Goal: Task Accomplishment & Management: Use online tool/utility

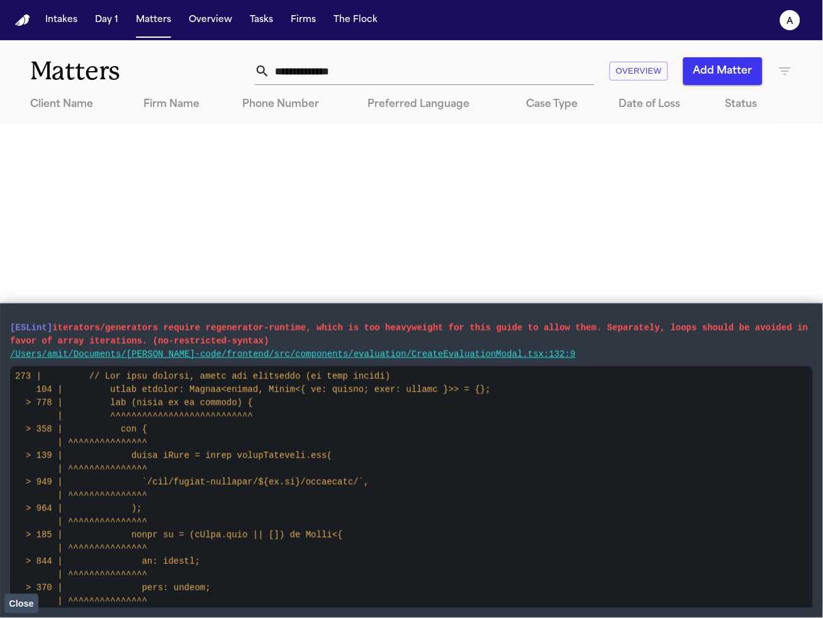
click at [37, 605] on button "Close" at bounding box center [21, 603] width 34 height 19
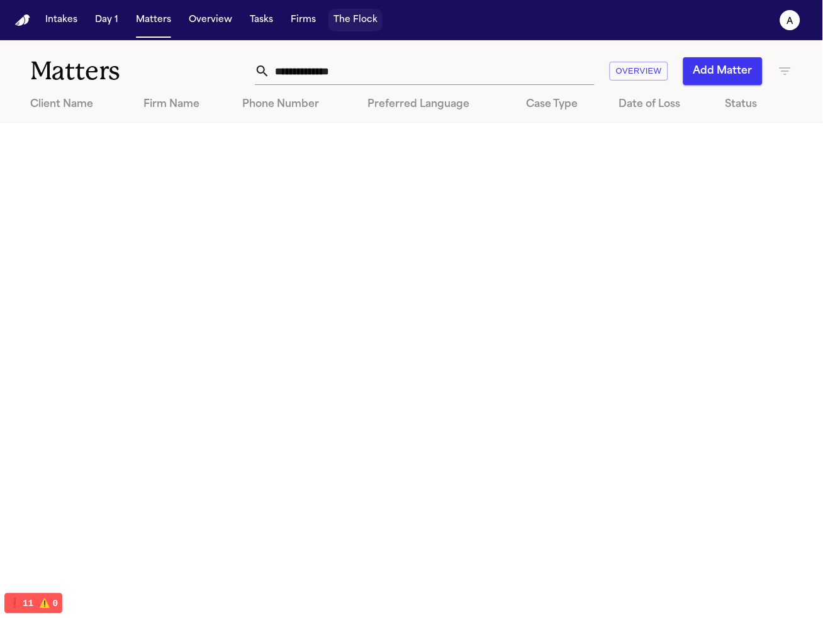
click at [348, 15] on button "The Flock" at bounding box center [356, 20] width 54 height 23
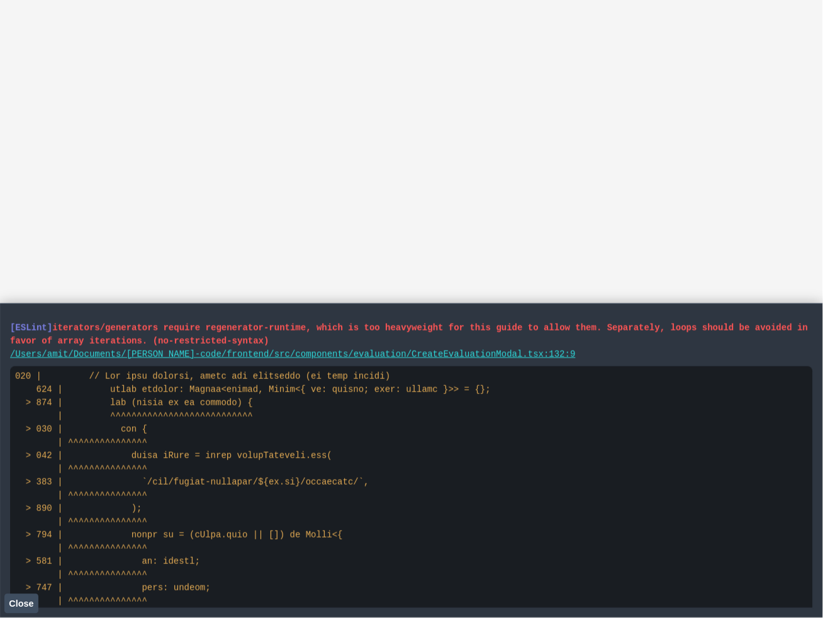
click at [28, 609] on span "Close" at bounding box center [21, 604] width 25 height 10
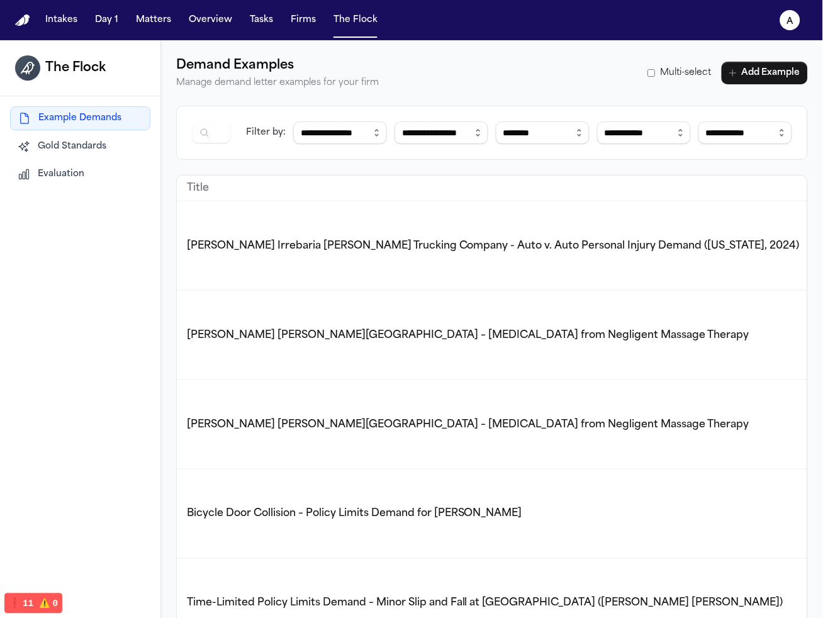
click at [65, 180] on span "Evaluation" at bounding box center [61, 174] width 47 height 13
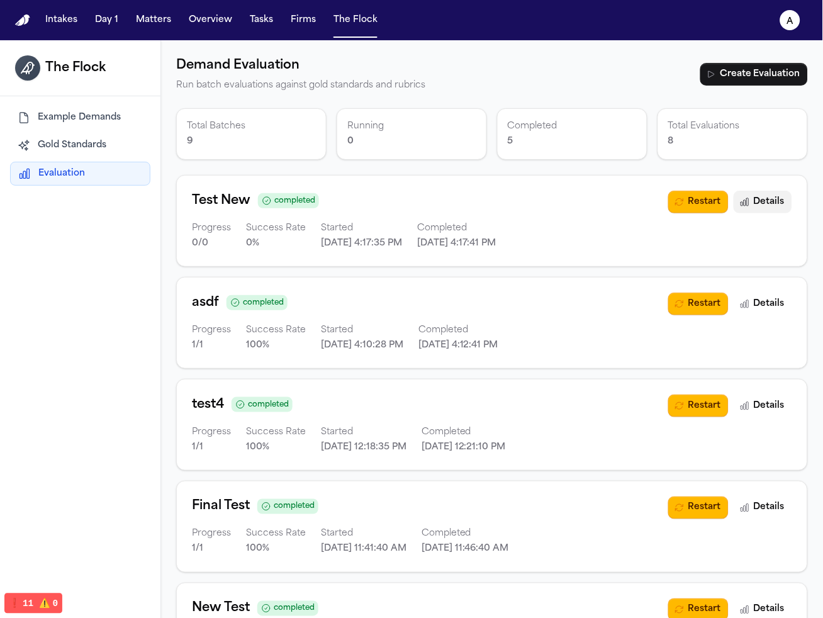
click at [766, 198] on button "Details" at bounding box center [763, 202] width 59 height 23
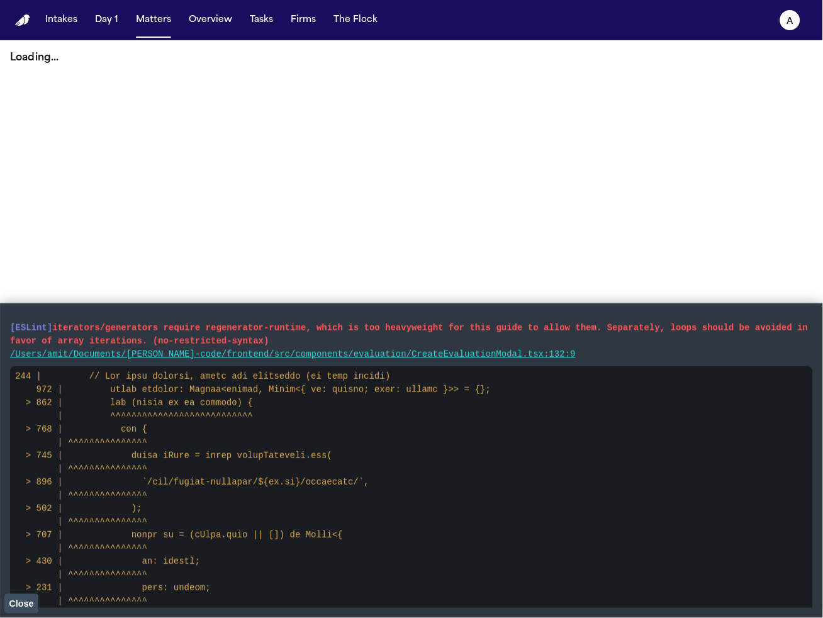
click at [31, 600] on span "Close" at bounding box center [21, 604] width 25 height 10
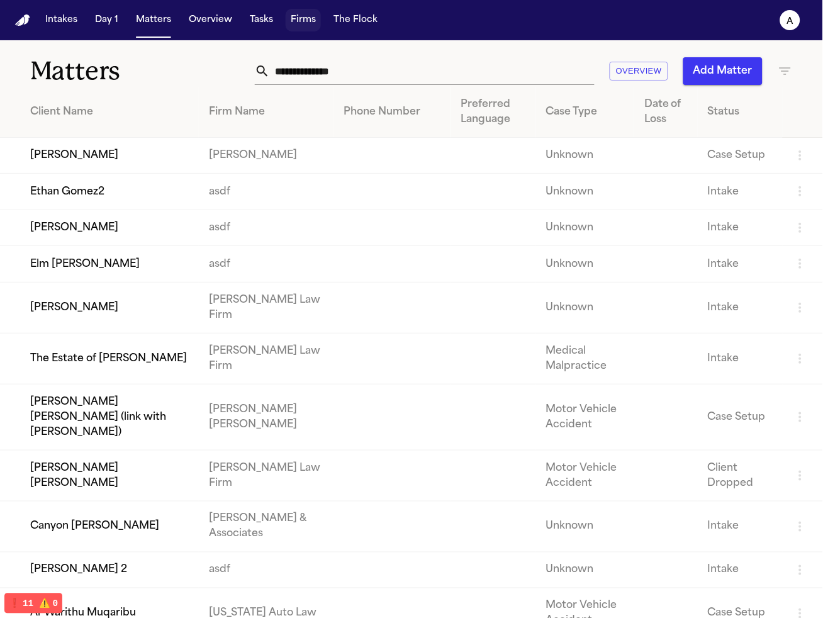
click at [306, 13] on button "Firms" at bounding box center [303, 20] width 35 height 23
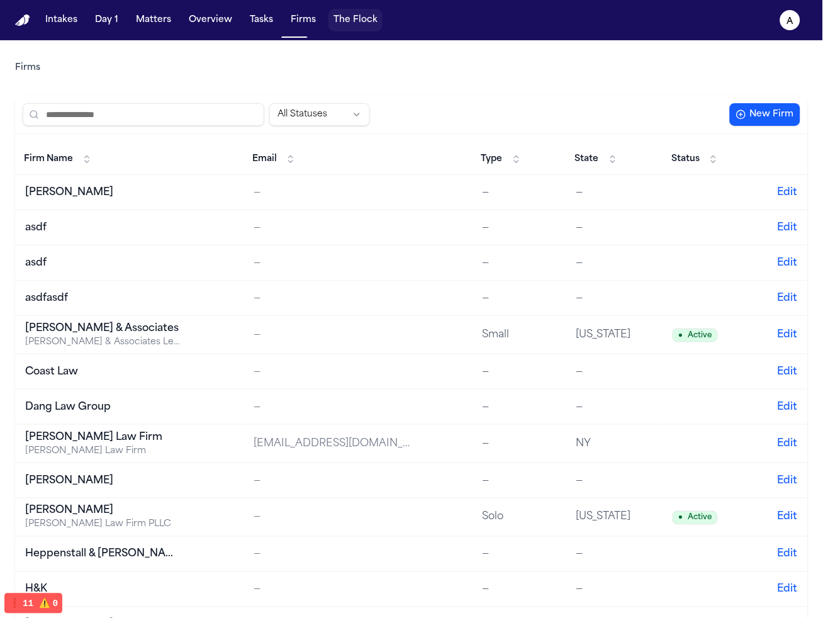
click at [342, 17] on button "The Flock" at bounding box center [356, 20] width 54 height 23
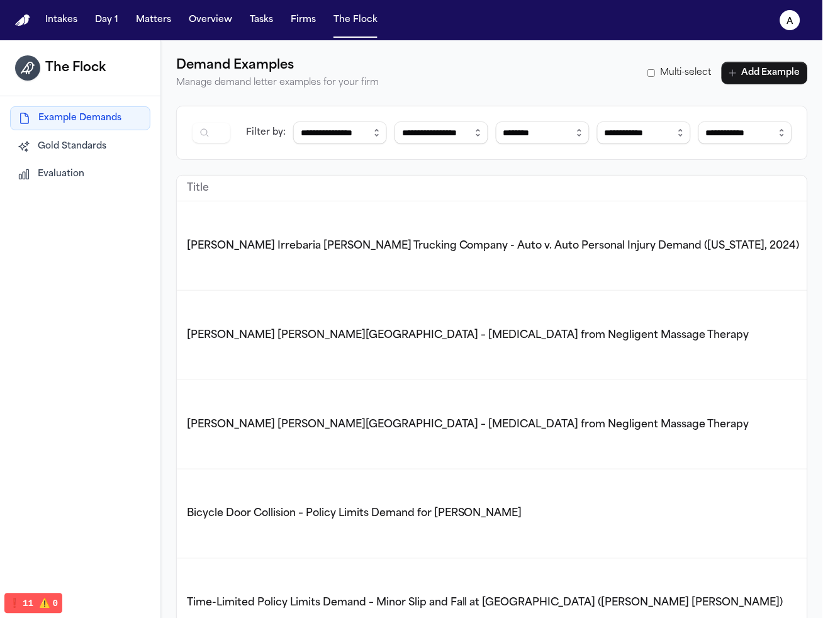
click at [93, 171] on button "Evaluation" at bounding box center [80, 174] width 140 height 23
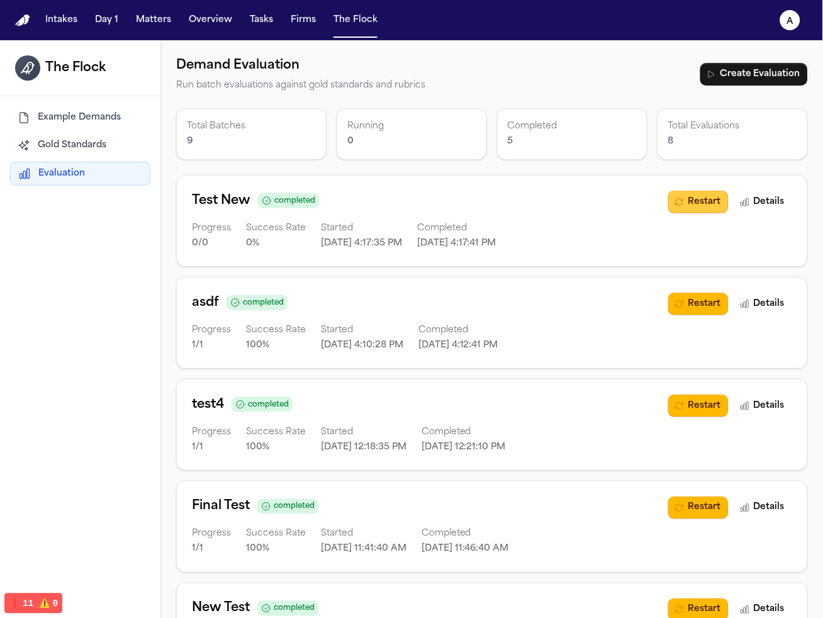
click at [681, 199] on button "Restart" at bounding box center [698, 202] width 60 height 23
click at [668, 200] on button "Restart" at bounding box center [698, 202] width 60 height 23
click at [688, 193] on button "Restart" at bounding box center [698, 202] width 60 height 23
click at [702, 198] on button "Restart" at bounding box center [698, 202] width 60 height 23
click at [693, 194] on button "Restart" at bounding box center [698, 202] width 60 height 23
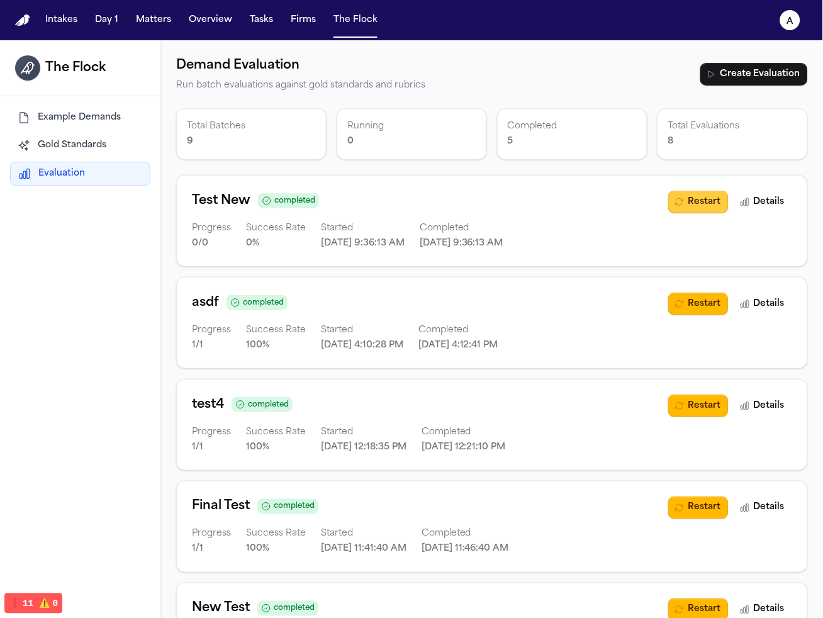
click at [668, 198] on button "Restart" at bounding box center [698, 202] width 60 height 23
click at [687, 192] on button "Restart" at bounding box center [698, 202] width 60 height 23
click at [678, 205] on button "Restart" at bounding box center [698, 202] width 60 height 23
click at [691, 194] on button "Restart" at bounding box center [698, 202] width 60 height 23
click at [668, 205] on button "Restart" at bounding box center [698, 202] width 60 height 23
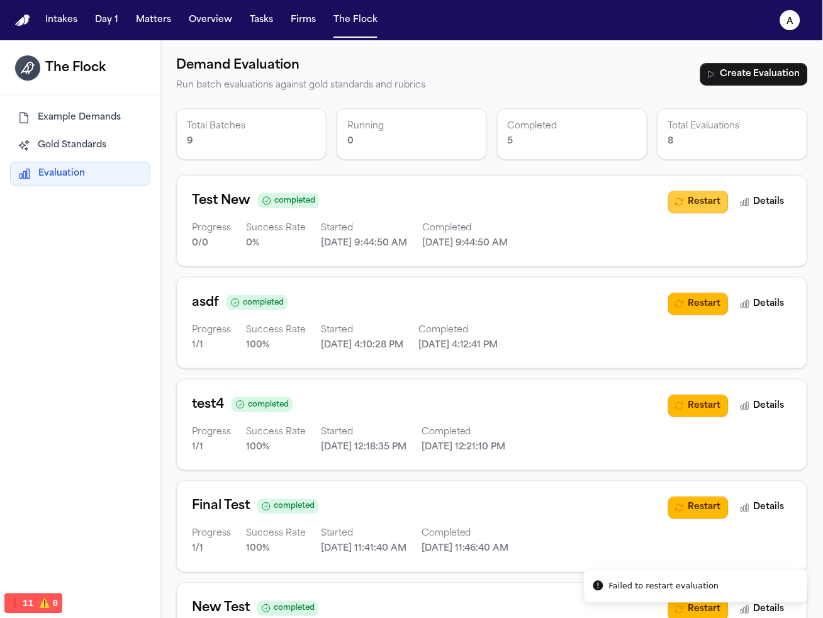
click at [687, 199] on button "Restart" at bounding box center [698, 202] width 60 height 23
click at [678, 200] on button "Restart" at bounding box center [698, 202] width 60 height 23
click at [686, 205] on button "Restart" at bounding box center [698, 202] width 60 height 23
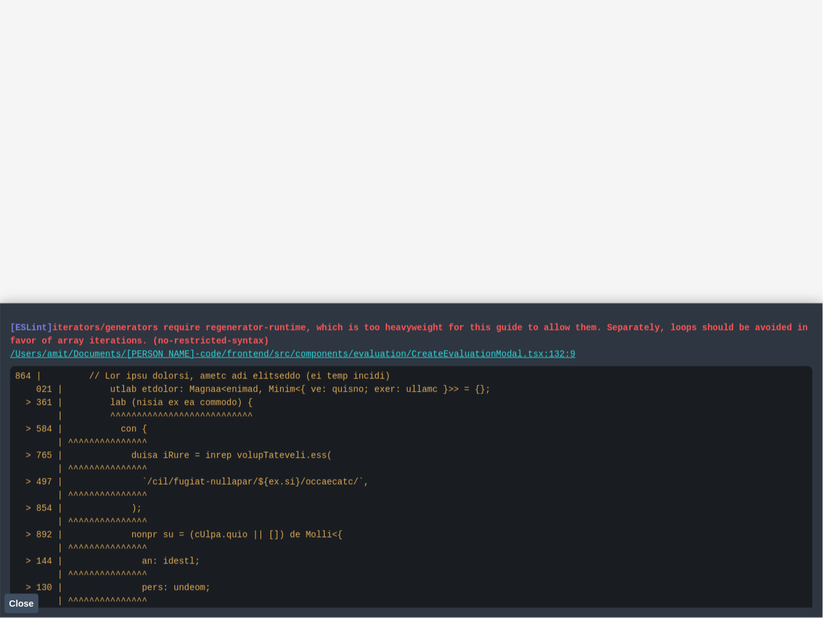
click at [35, 595] on button "Close" at bounding box center [21, 603] width 34 height 19
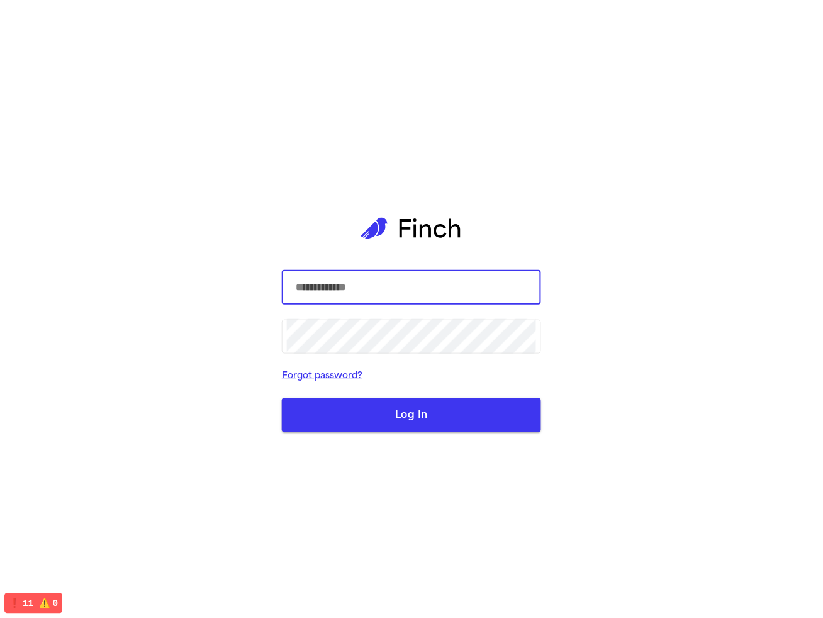
type input "**********"
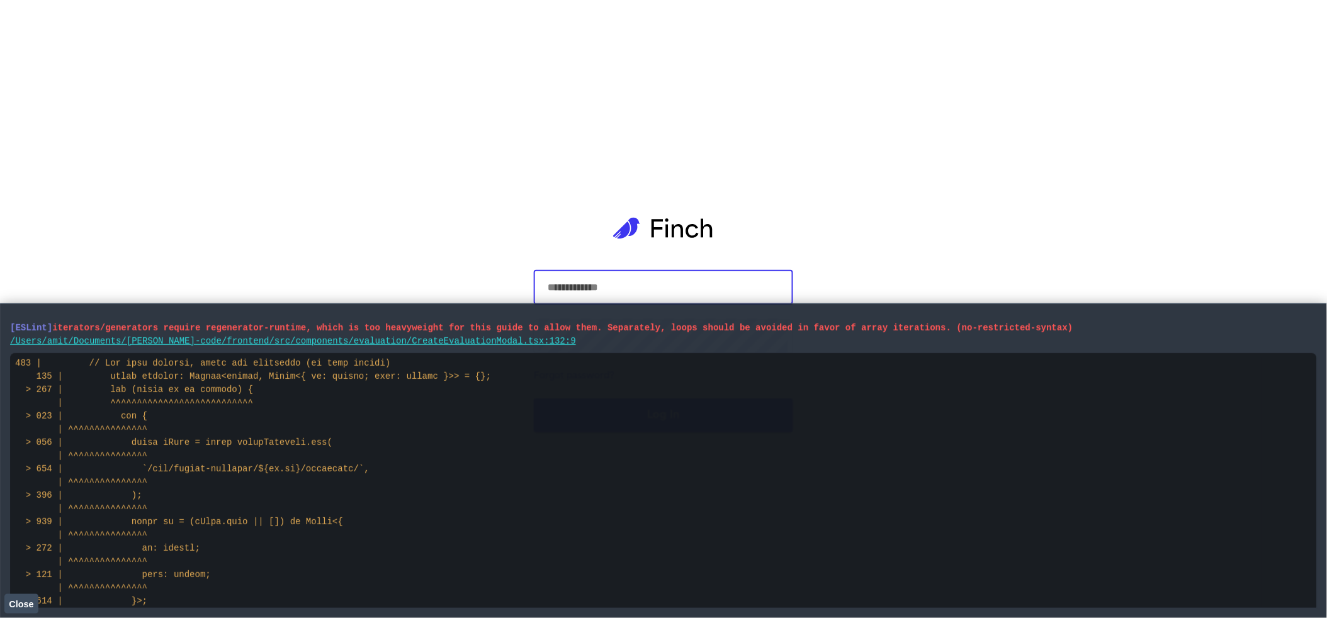
type input "**********"
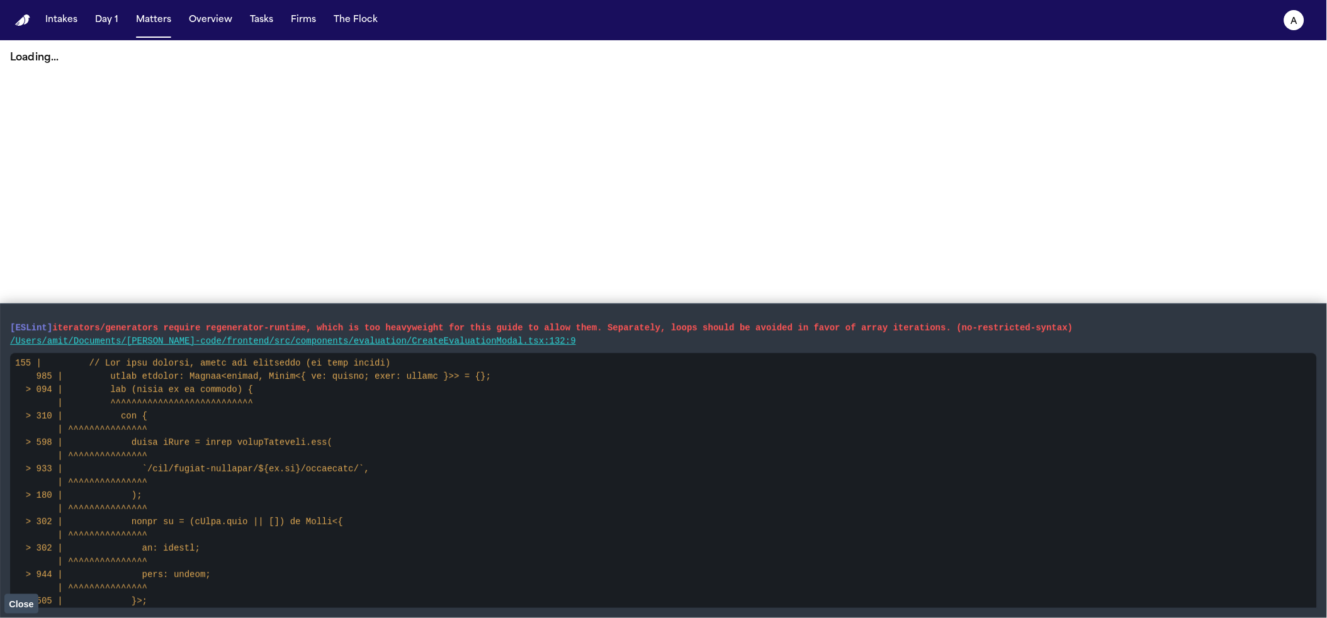
click at [32, 600] on span "Close" at bounding box center [21, 604] width 25 height 10
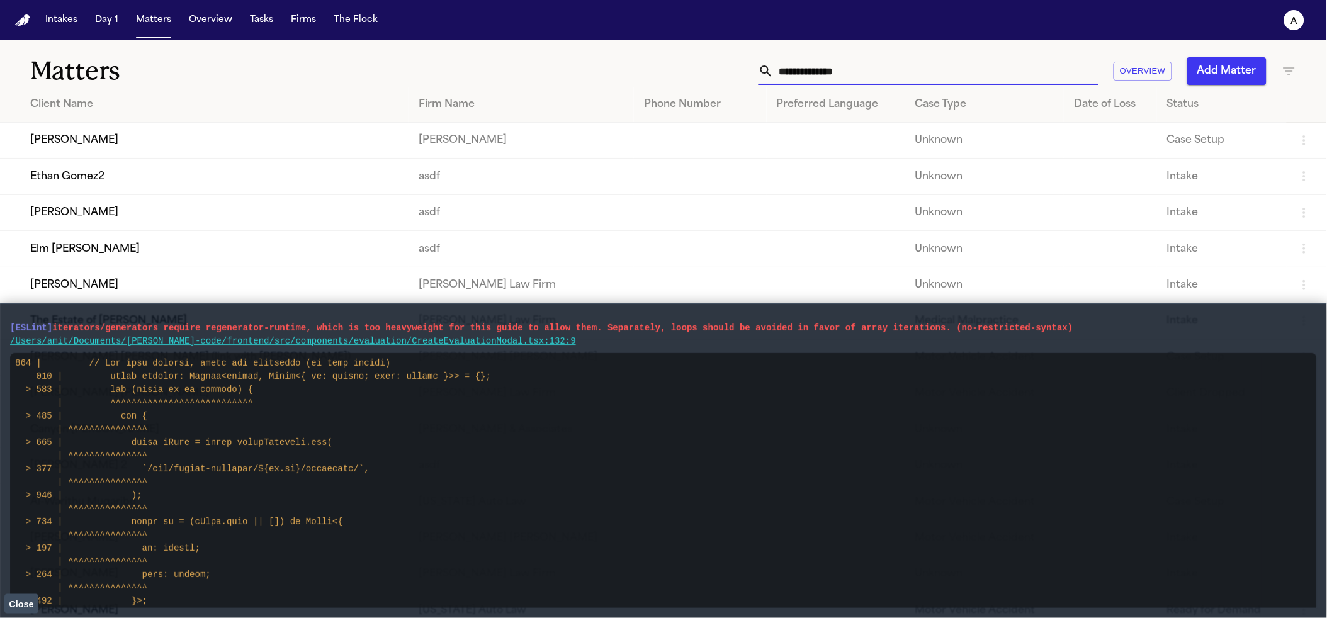
click at [847, 64] on input "text" at bounding box center [935, 71] width 325 height 28
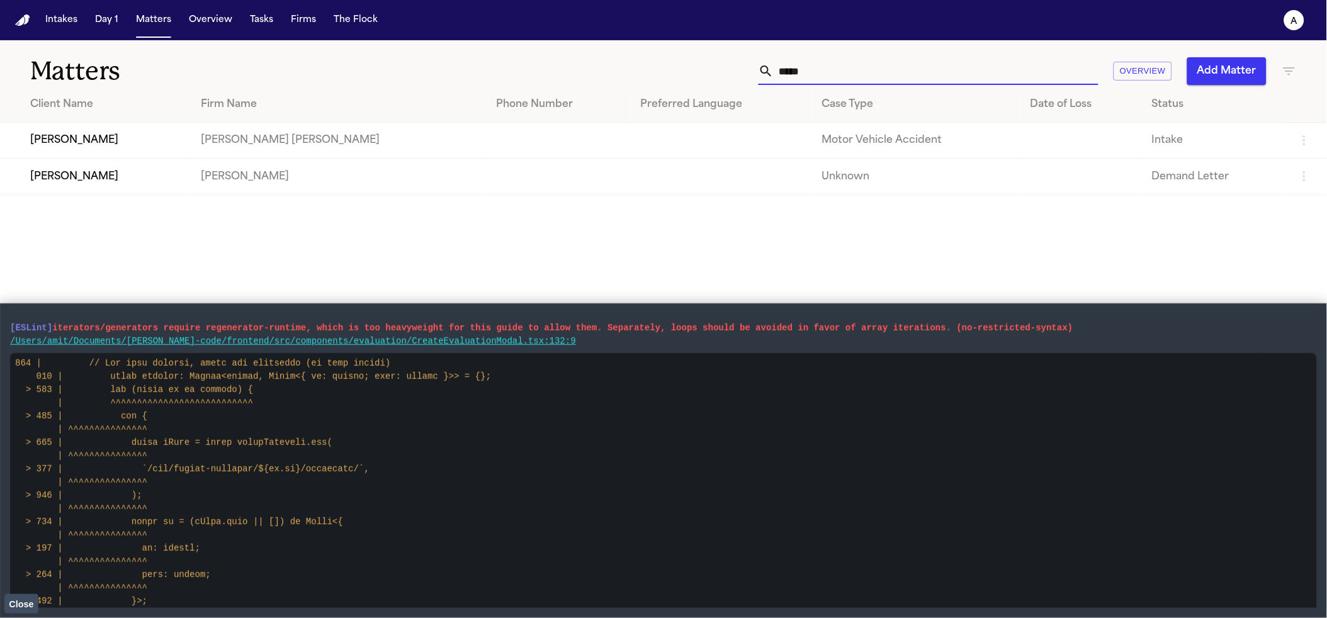
type input "*****"
click at [274, 183] on td "[PERSON_NAME]" at bounding box center [338, 177] width 295 height 36
click at [254, 177] on td "[PERSON_NAME]" at bounding box center [338, 177] width 295 height 36
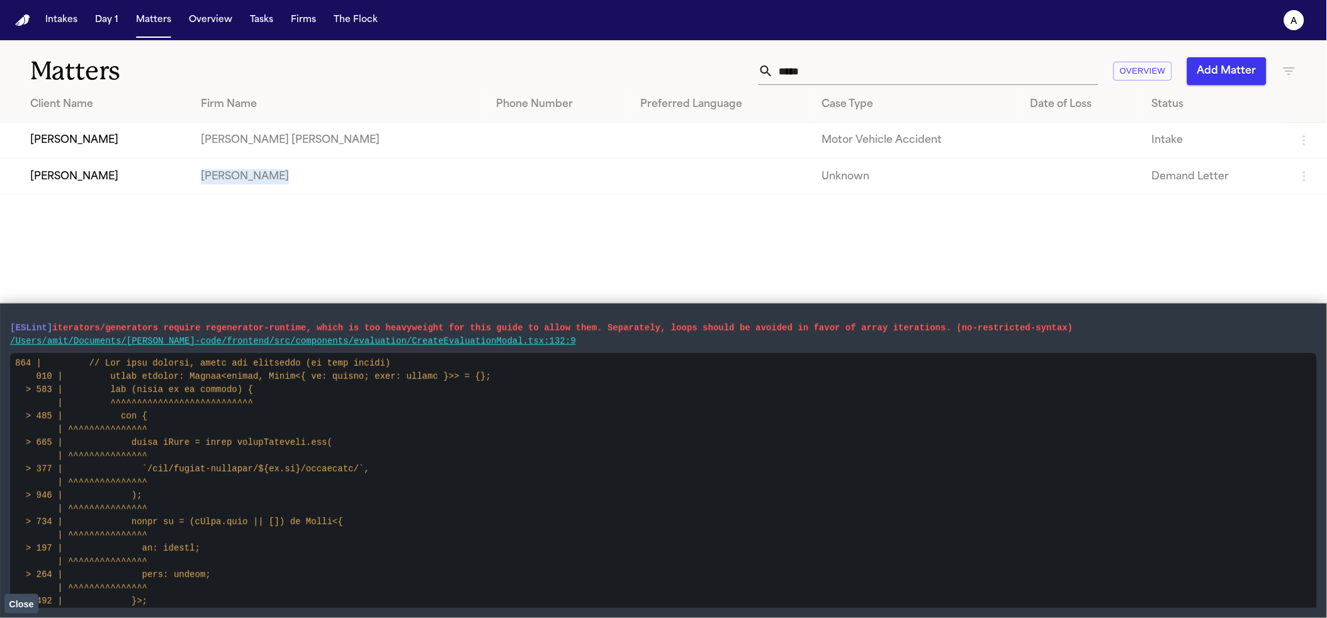
click at [254, 177] on td "[PERSON_NAME]" at bounding box center [338, 177] width 295 height 36
click at [138, 173] on td "Zahra Khan" at bounding box center [95, 177] width 191 height 36
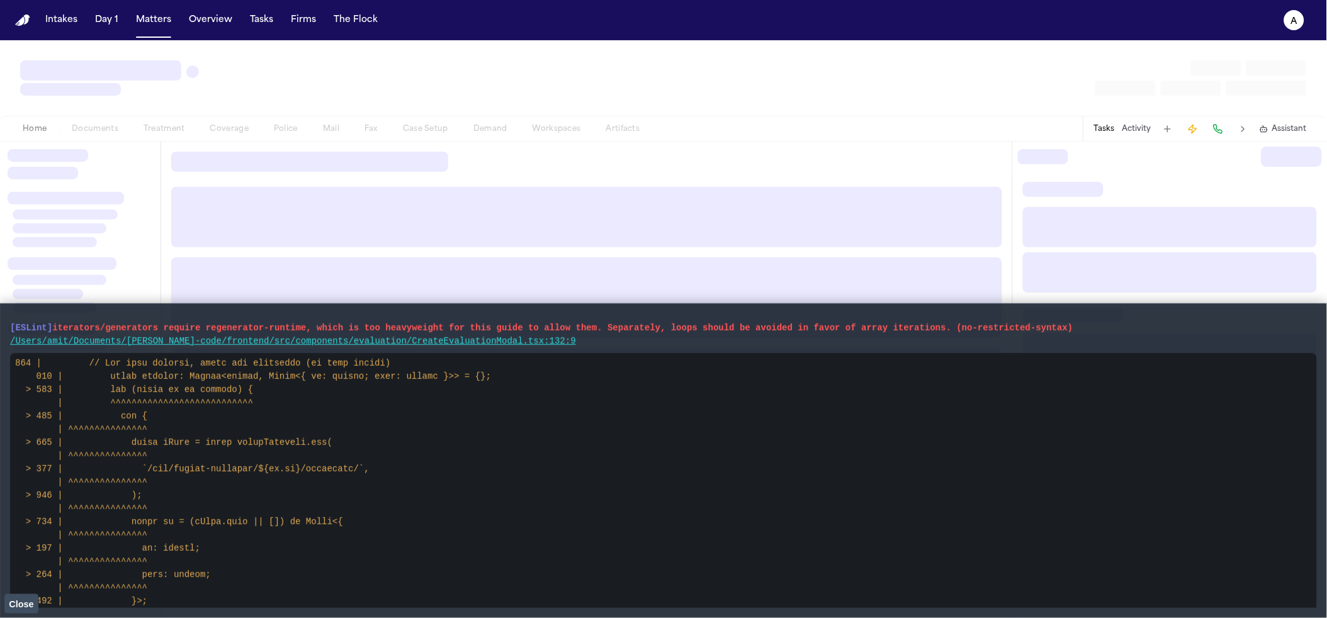
click at [138, 173] on div at bounding box center [80, 166] width 145 height 35
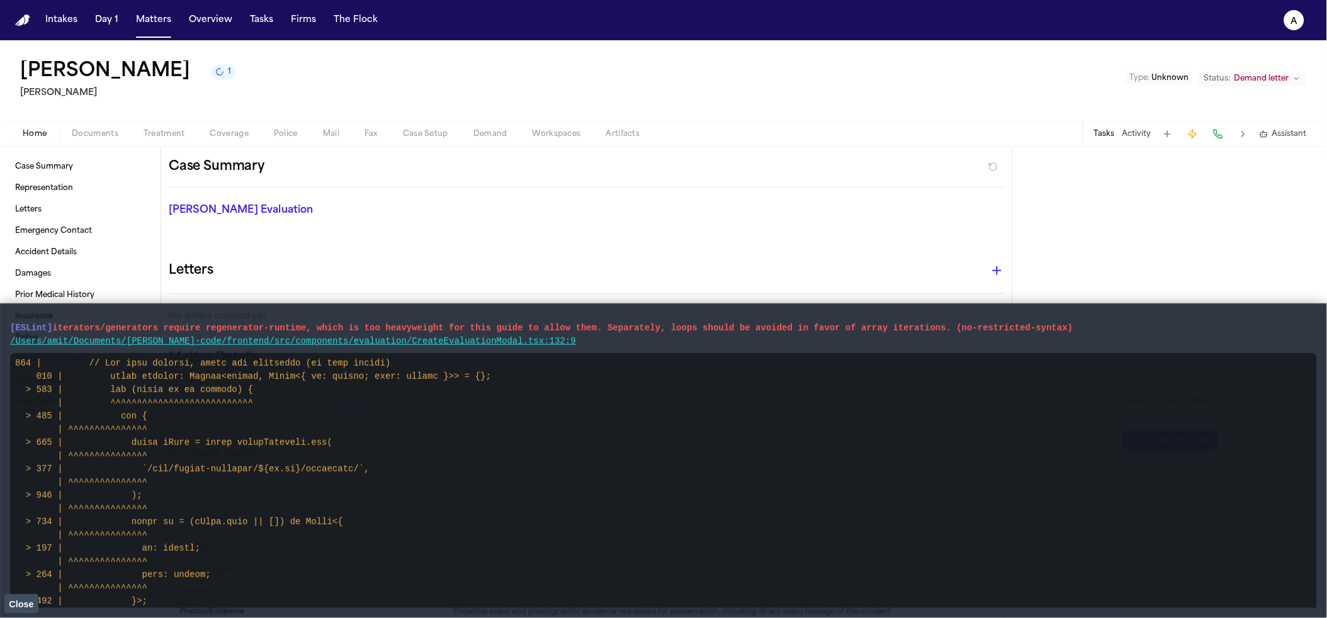
click at [1294, 130] on span "Assistant" at bounding box center [1289, 134] width 35 height 10
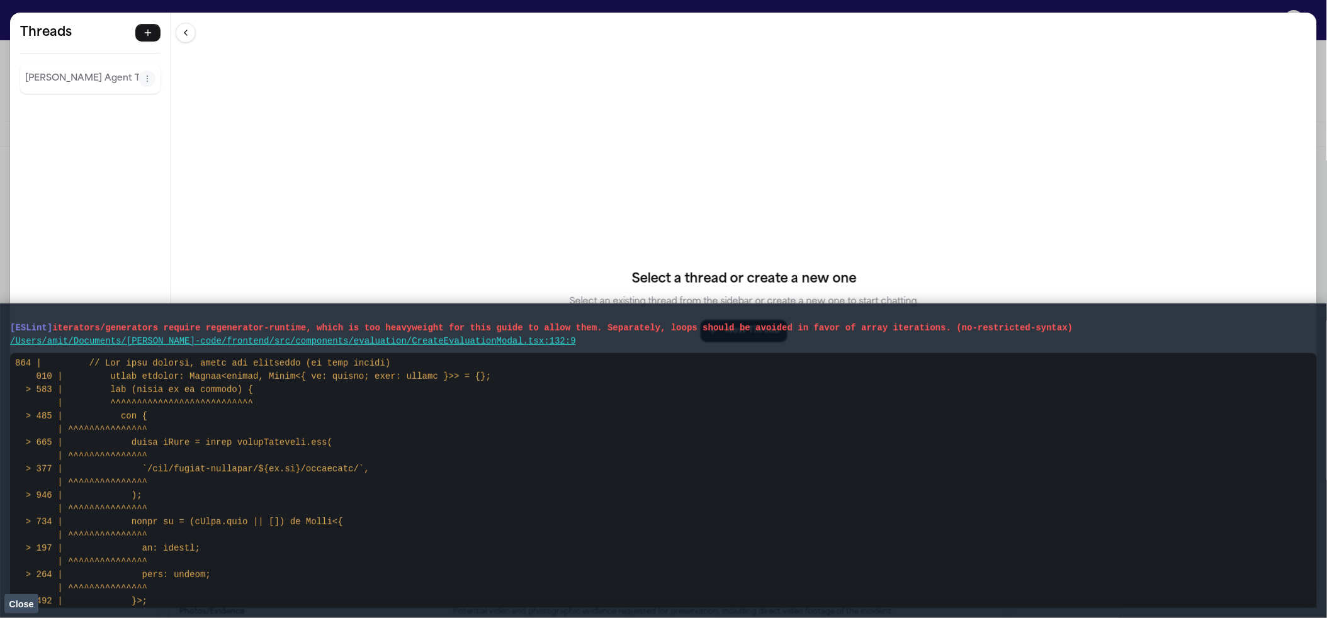
drag, startPoint x: 18, startPoint y: 606, endPoint x: 39, endPoint y: 531, distance: 77.7
click at [18, 606] on span "Close" at bounding box center [21, 604] width 25 height 10
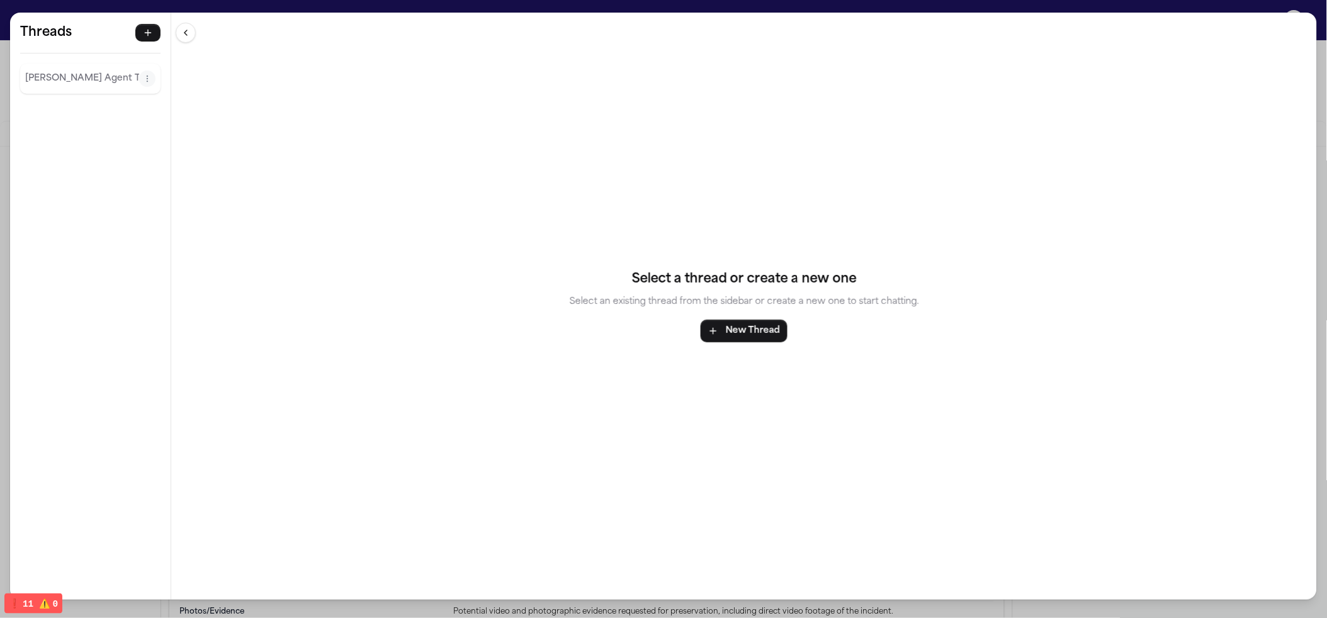
click at [118, 84] on p "Finch Agent Thread" at bounding box center [82, 78] width 114 height 15
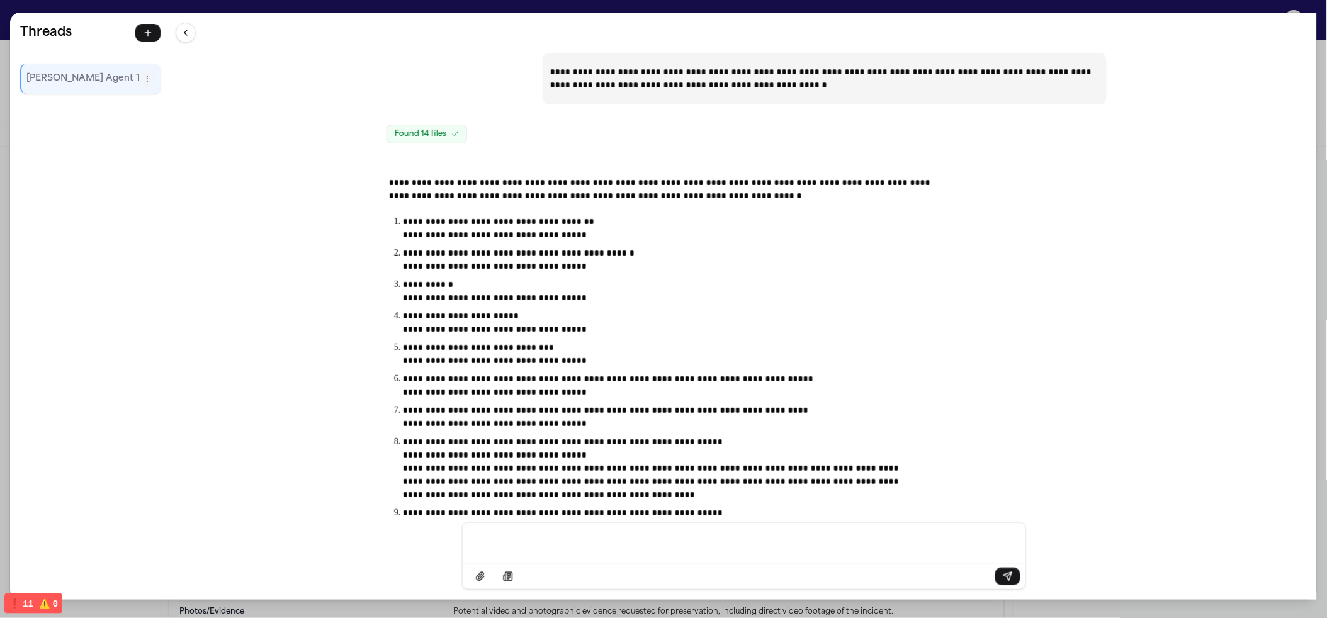
click at [860, 0] on div "**********" at bounding box center [663, 309] width 1327 height 618
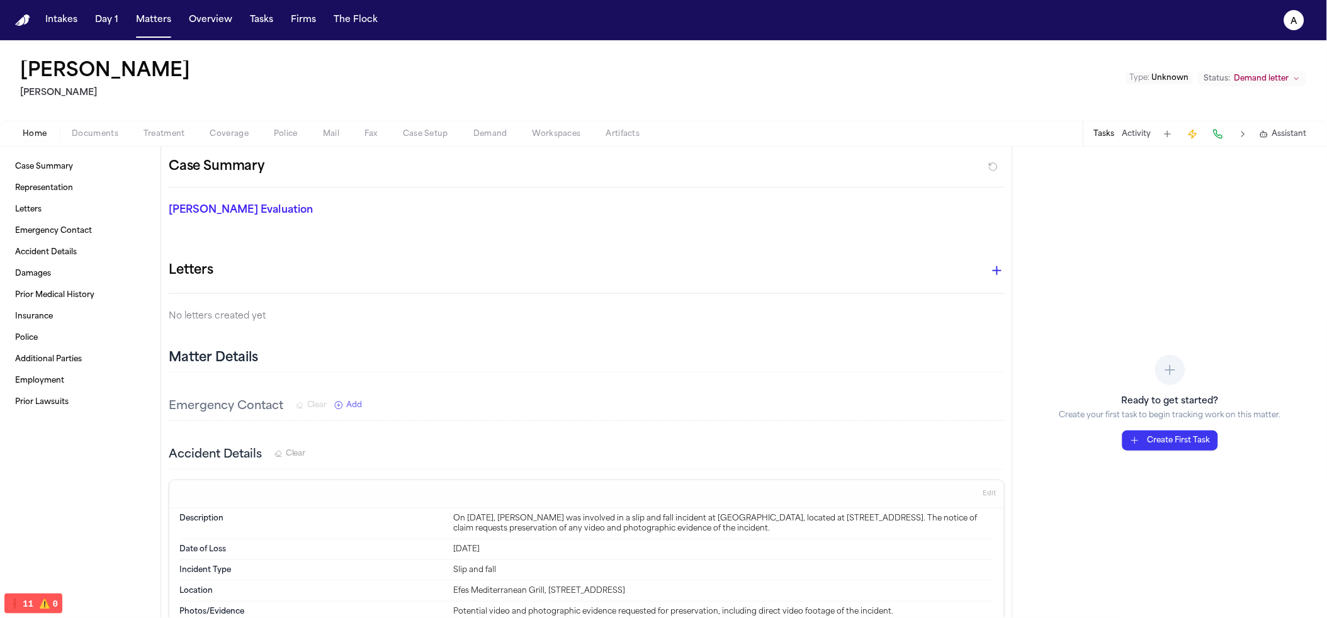
click at [1289, 138] on span "Assistant" at bounding box center [1289, 134] width 35 height 10
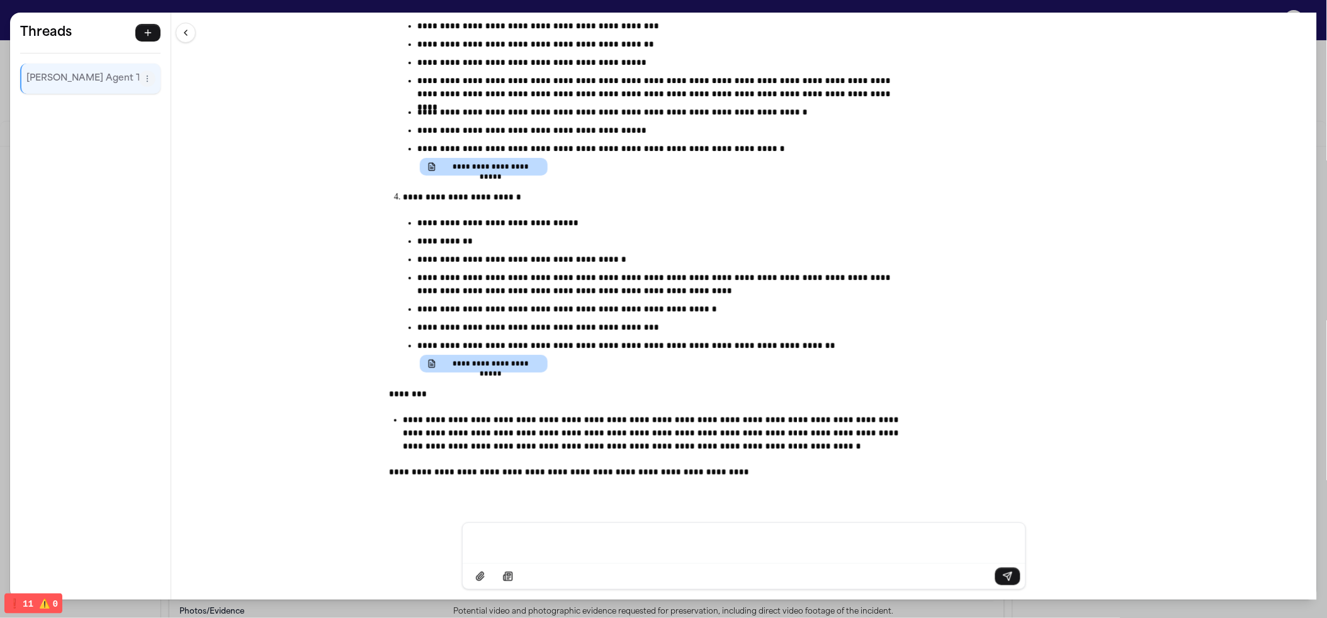
scroll to position [6594, 0]
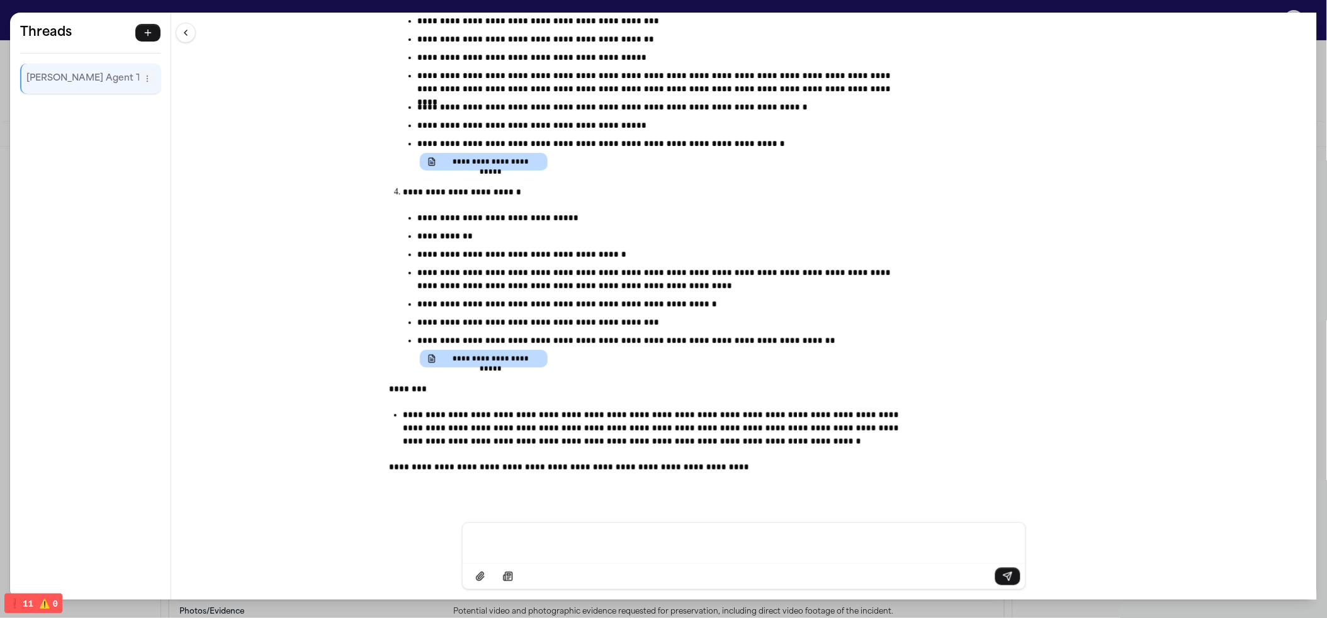
click at [193, 9] on div "**********" at bounding box center [663, 309] width 1327 height 618
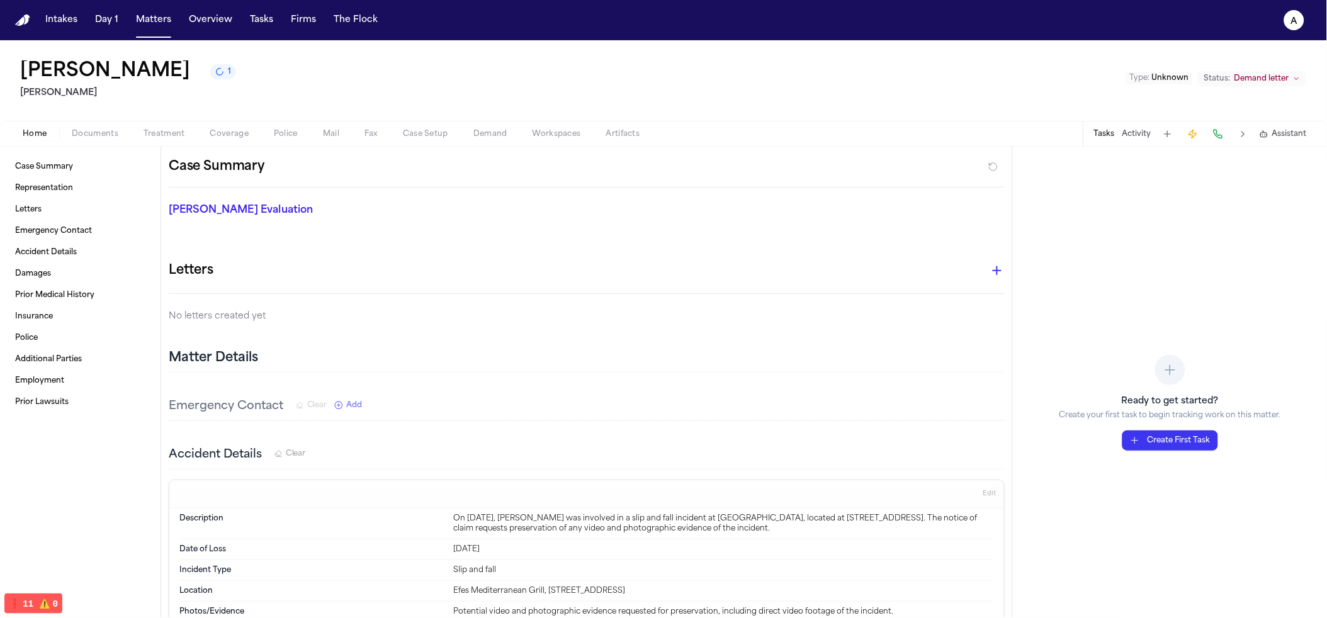
click at [1262, 135] on icon "button" at bounding box center [1262, 134] width 0 height 1
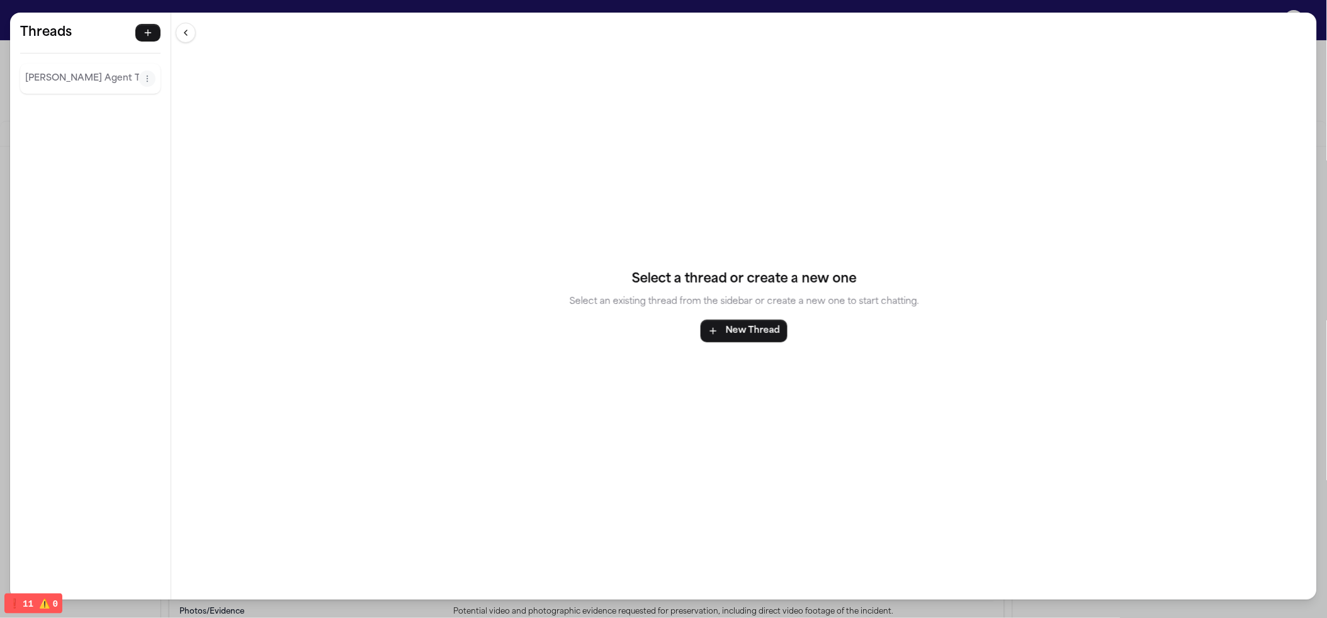
click at [64, 72] on p "Finch Agent Thread" at bounding box center [82, 78] width 114 height 15
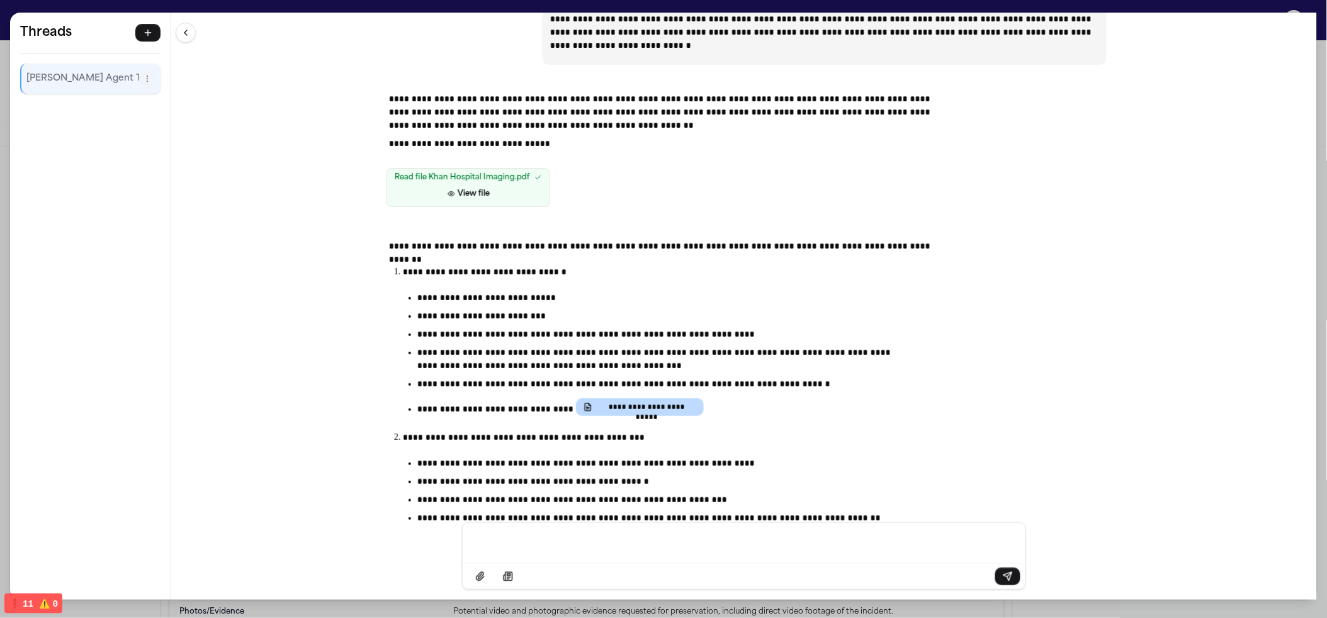
scroll to position [7125, 0]
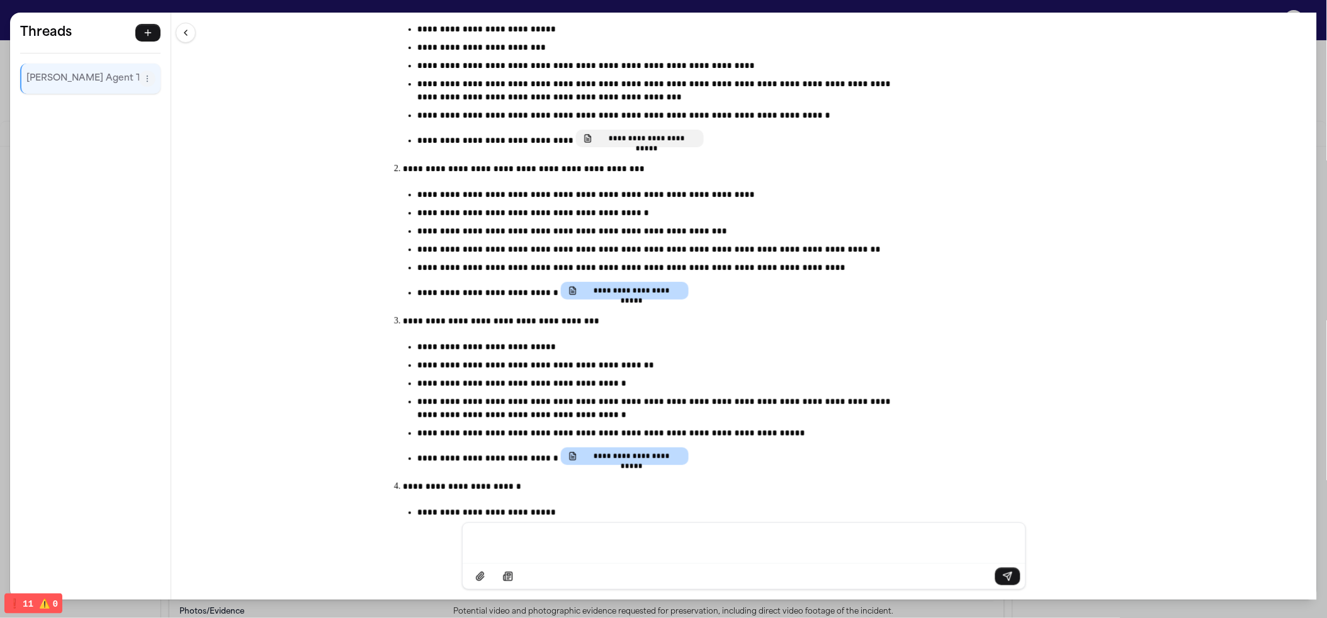
click at [627, 138] on span "**********" at bounding box center [646, 138] width 99 height 10
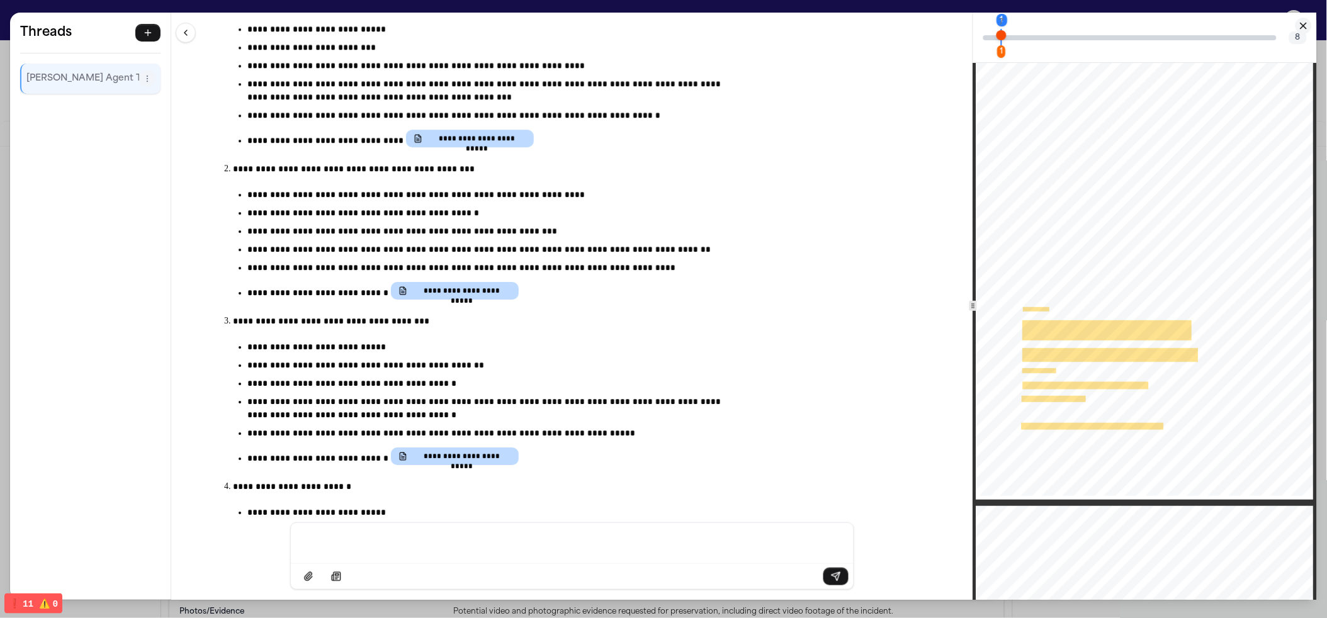
click at [1301, 20] on icon "Close citation panel" at bounding box center [1303, 25] width 11 height 11
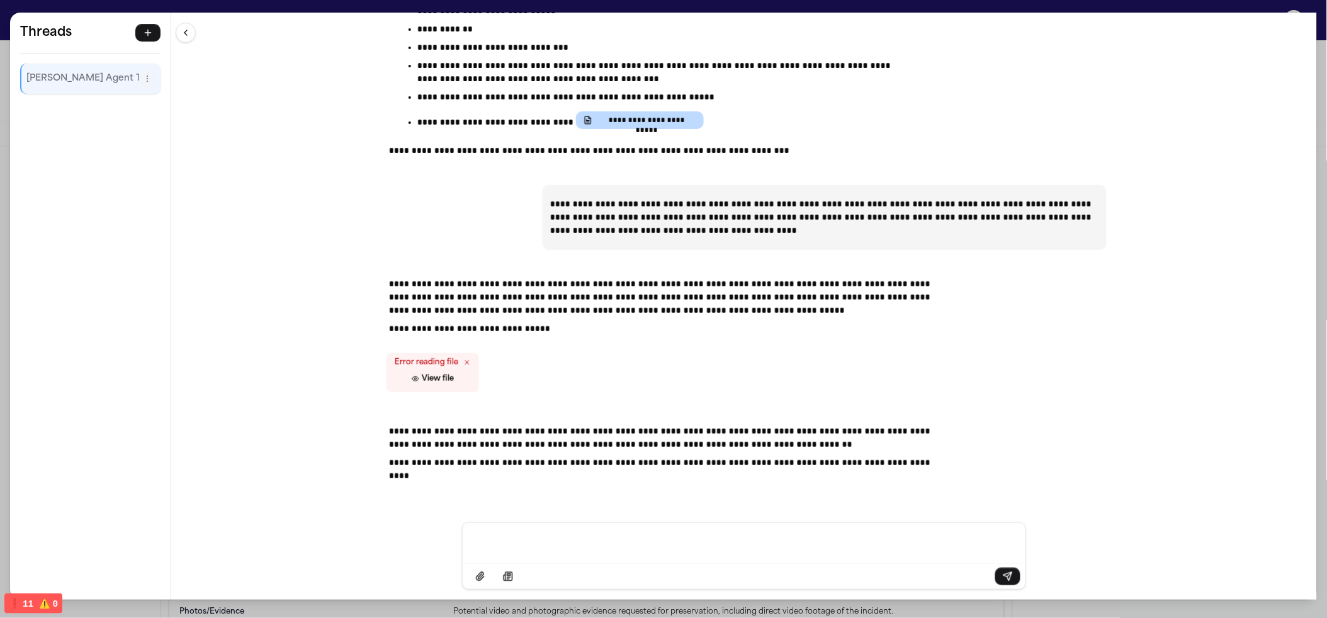
scroll to position [7628, 0]
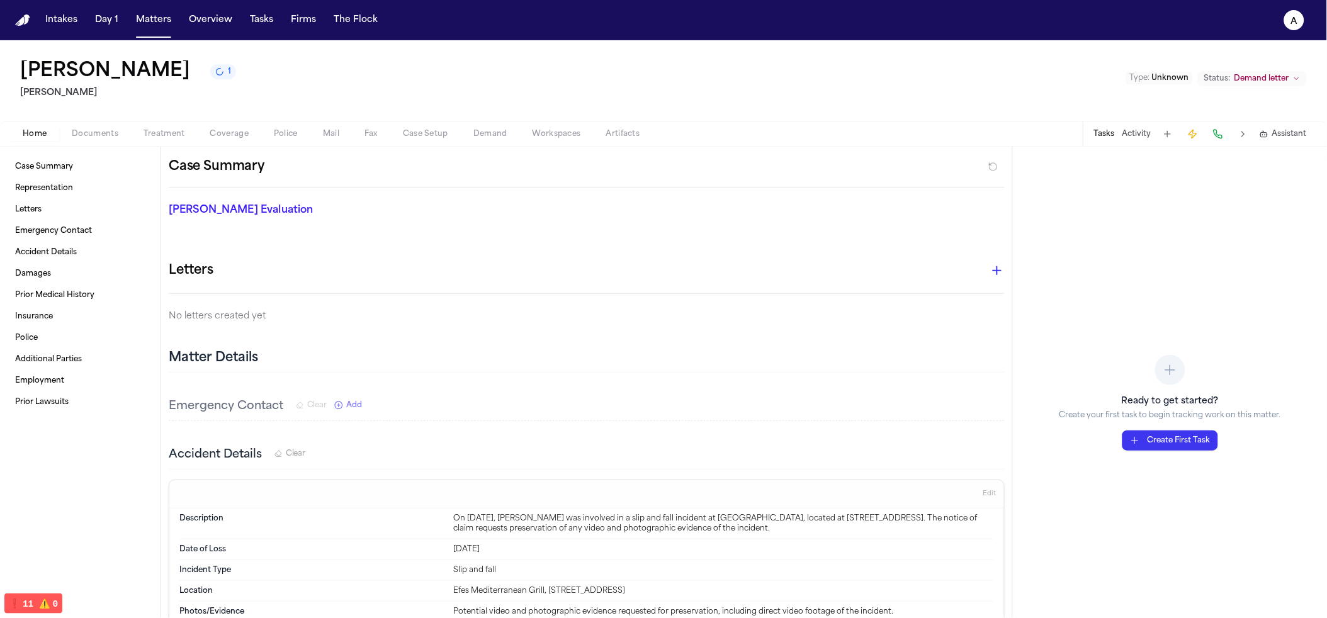
click at [1254, 133] on div "Tasks Activity Assistant" at bounding box center [1199, 133] width 234 height 25
click at [1269, 123] on div "Tasks Activity Assistant" at bounding box center [1199, 133] width 234 height 25
click at [1265, 132] on icon "button" at bounding box center [1263, 134] width 9 height 9
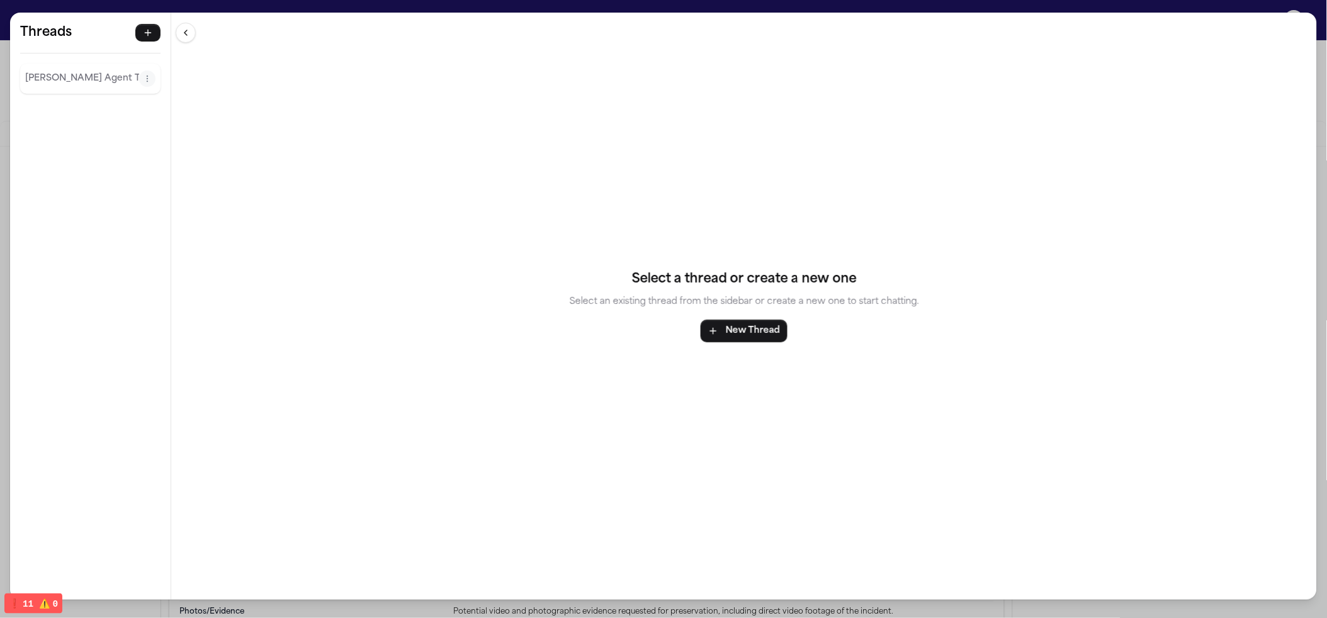
click at [52, 81] on p "Finch Agent Thread" at bounding box center [82, 78] width 114 height 15
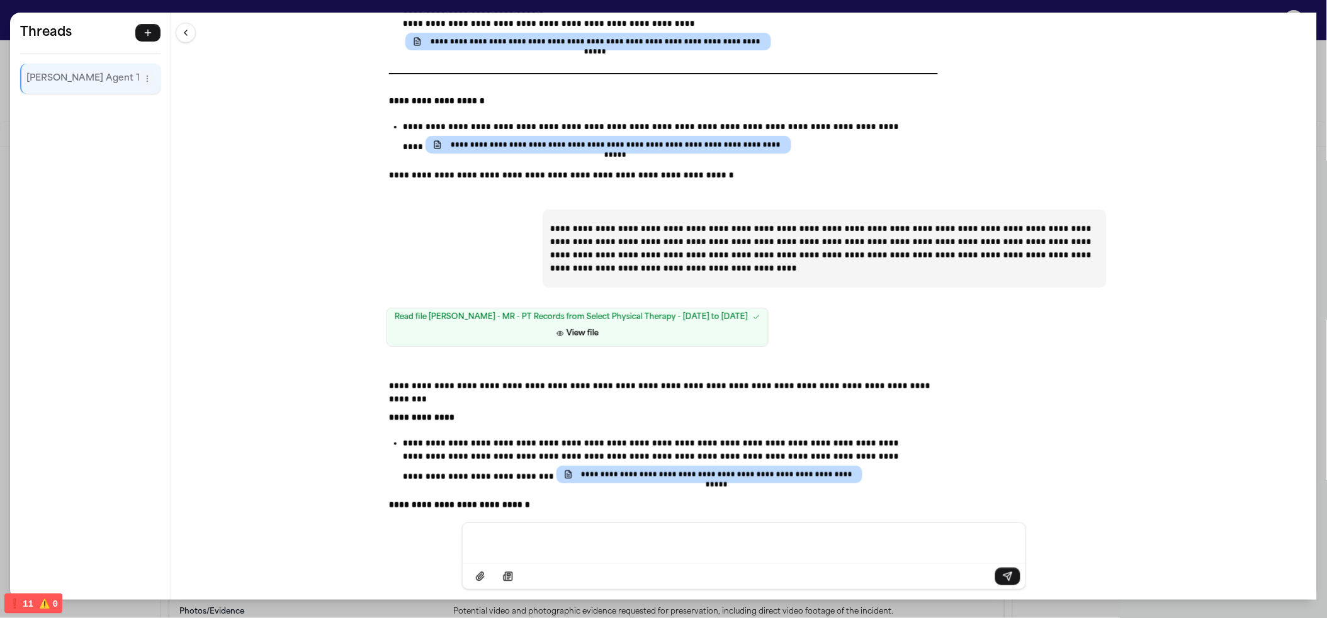
scroll to position [5454, 0]
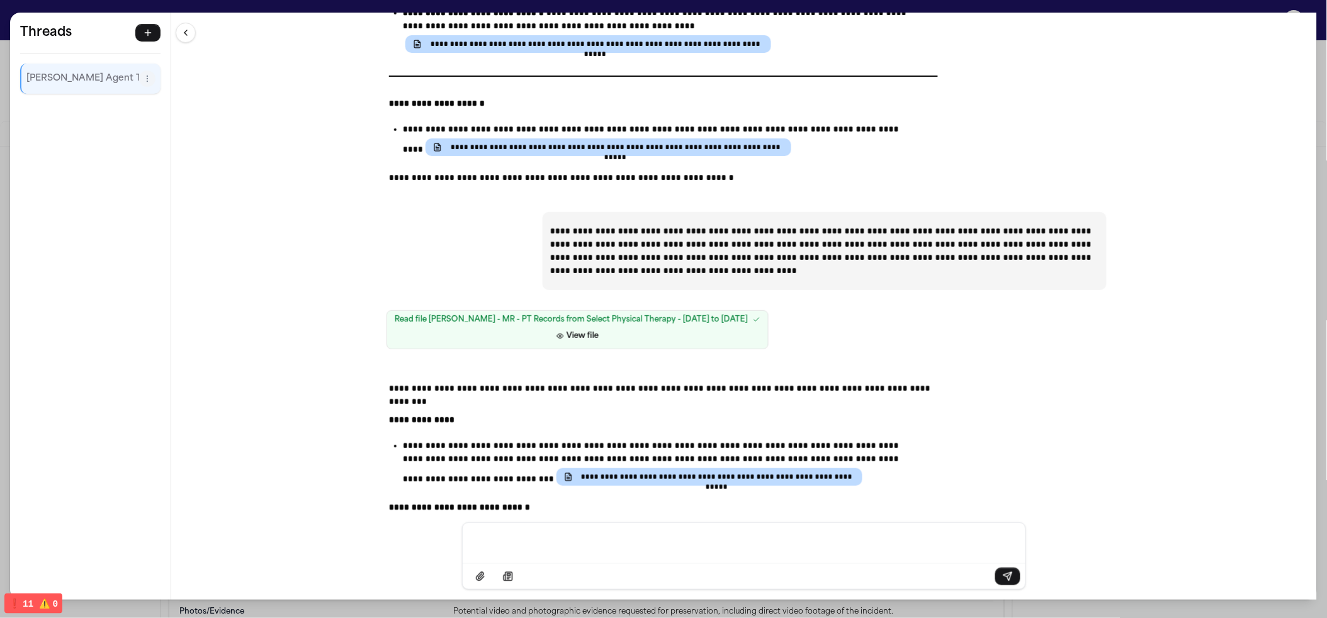
click at [699, 240] on p "**********" at bounding box center [824, 251] width 549 height 53
click at [700, 240] on p "**********" at bounding box center [824, 251] width 549 height 53
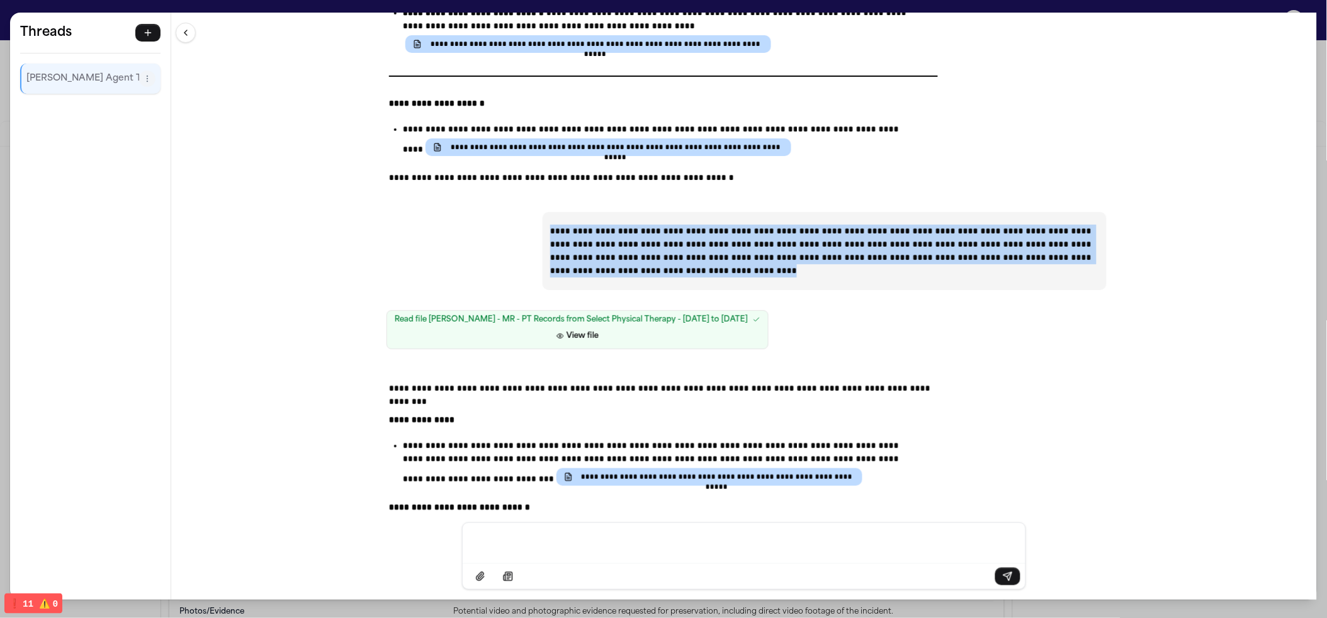
click at [700, 242] on p "**********" at bounding box center [824, 251] width 549 height 53
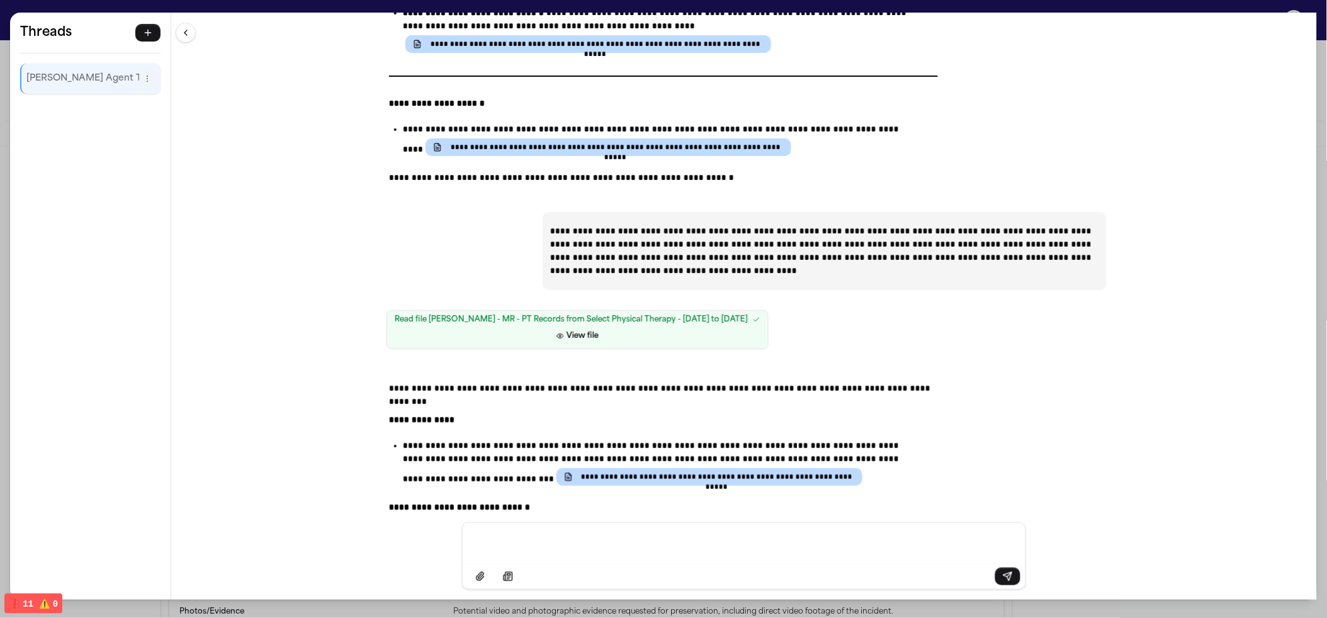
click at [1014, 314] on div "Read file Z. Khan - MR - PT Records from Select Physical Therapy - 2.14.24 to 5…" at bounding box center [743, 329] width 725 height 49
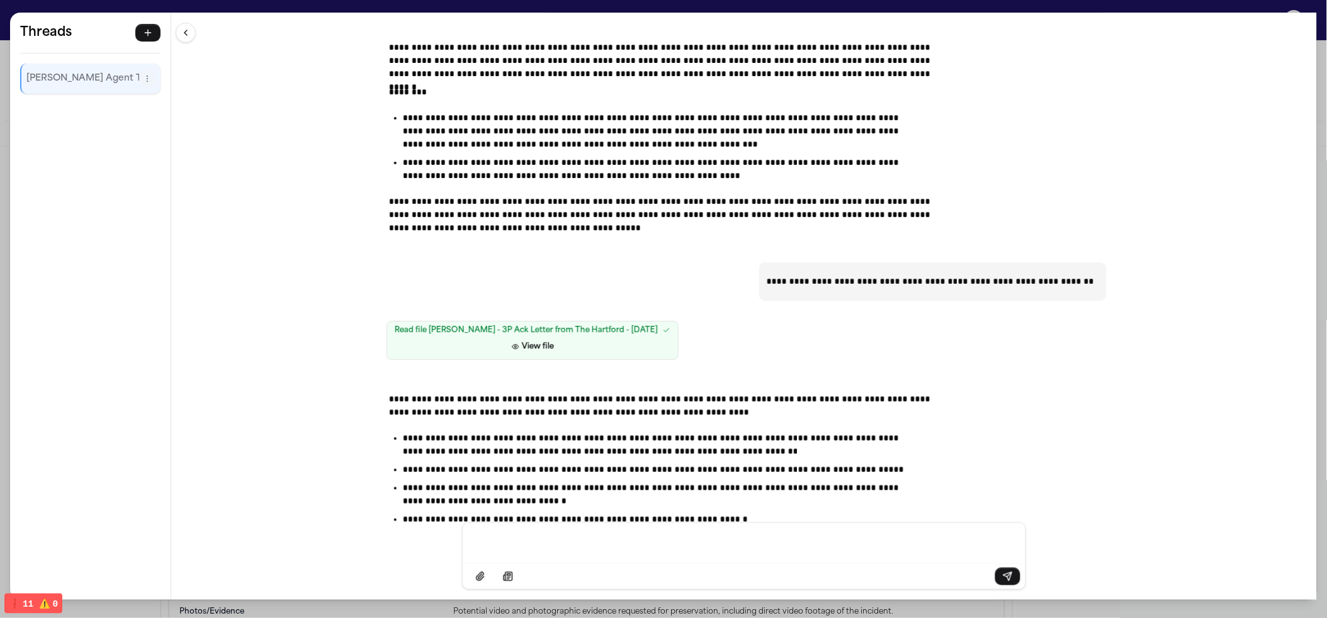
scroll to position [15120, 0]
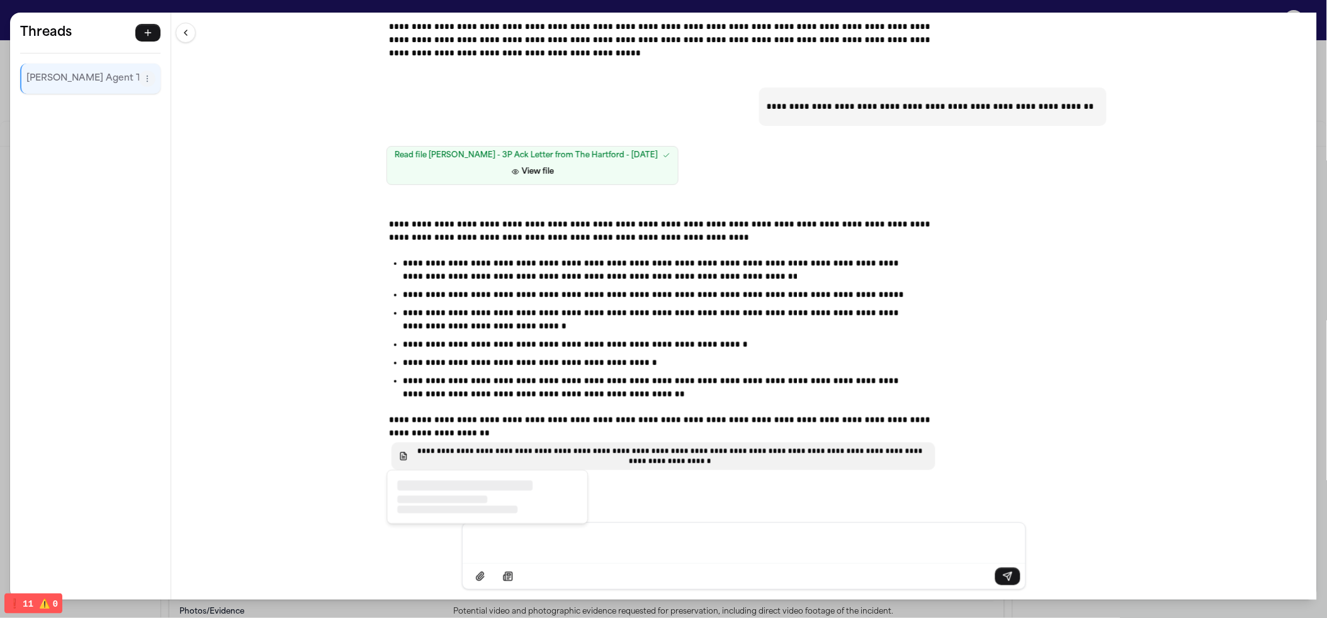
click at [566, 462] on span "**********" at bounding box center [670, 456] width 515 height 20
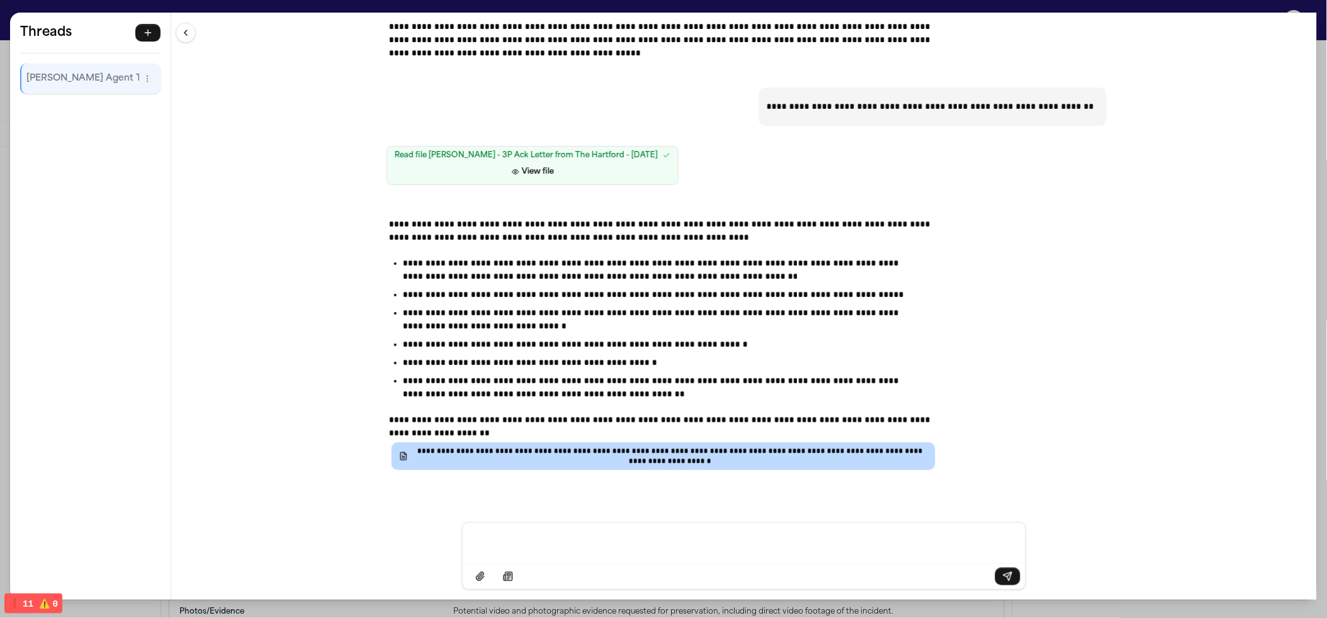
click at [974, 303] on div "**********" at bounding box center [743, 345] width 725 height 280
click at [395, 601] on div "**********" at bounding box center [663, 309] width 1327 height 618
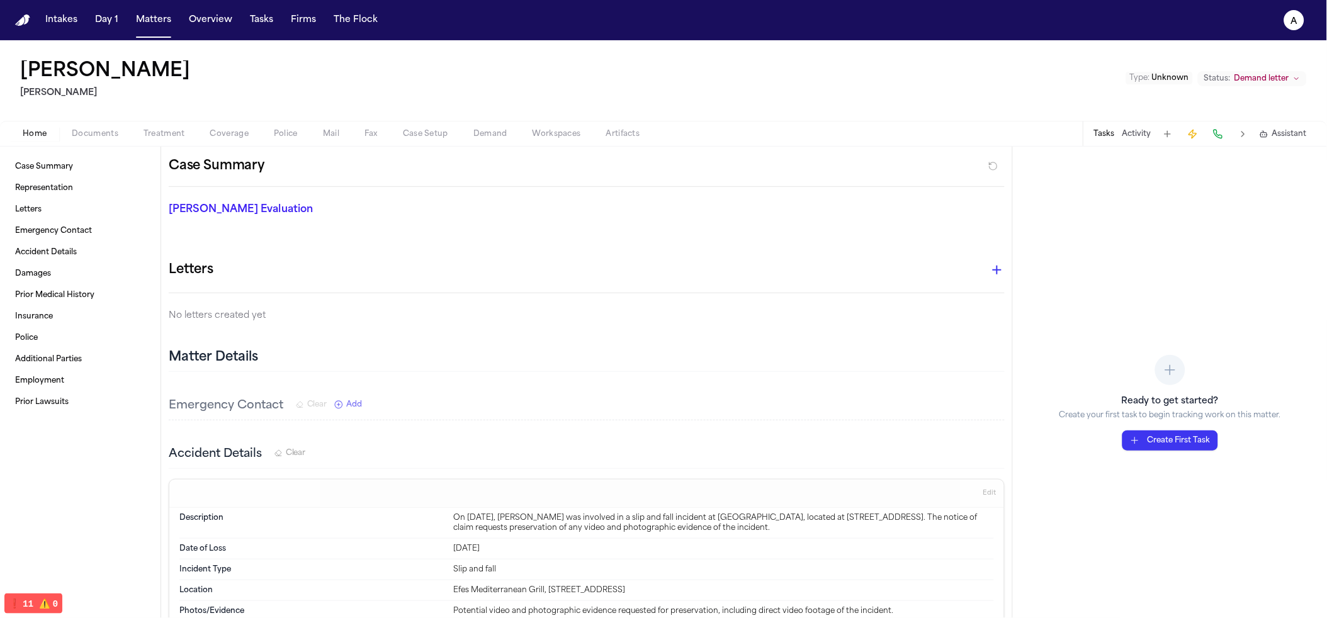
scroll to position [0, 0]
click at [1278, 138] on span "Assistant" at bounding box center [1289, 134] width 35 height 10
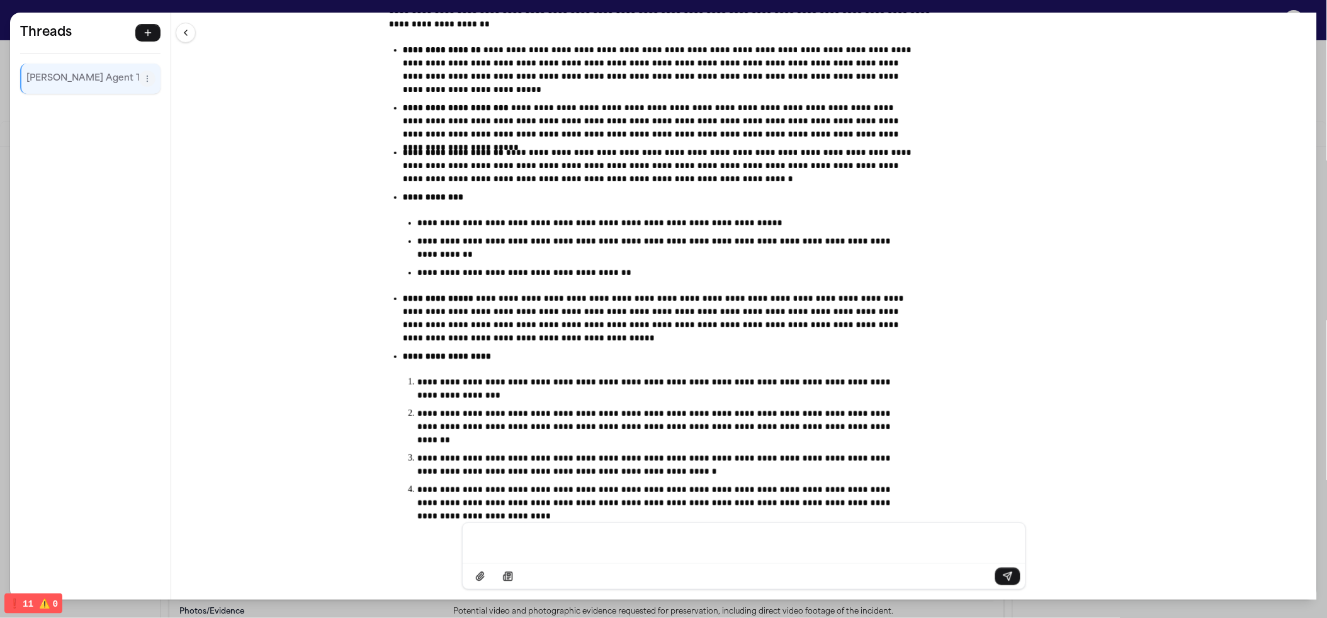
scroll to position [20235, 0]
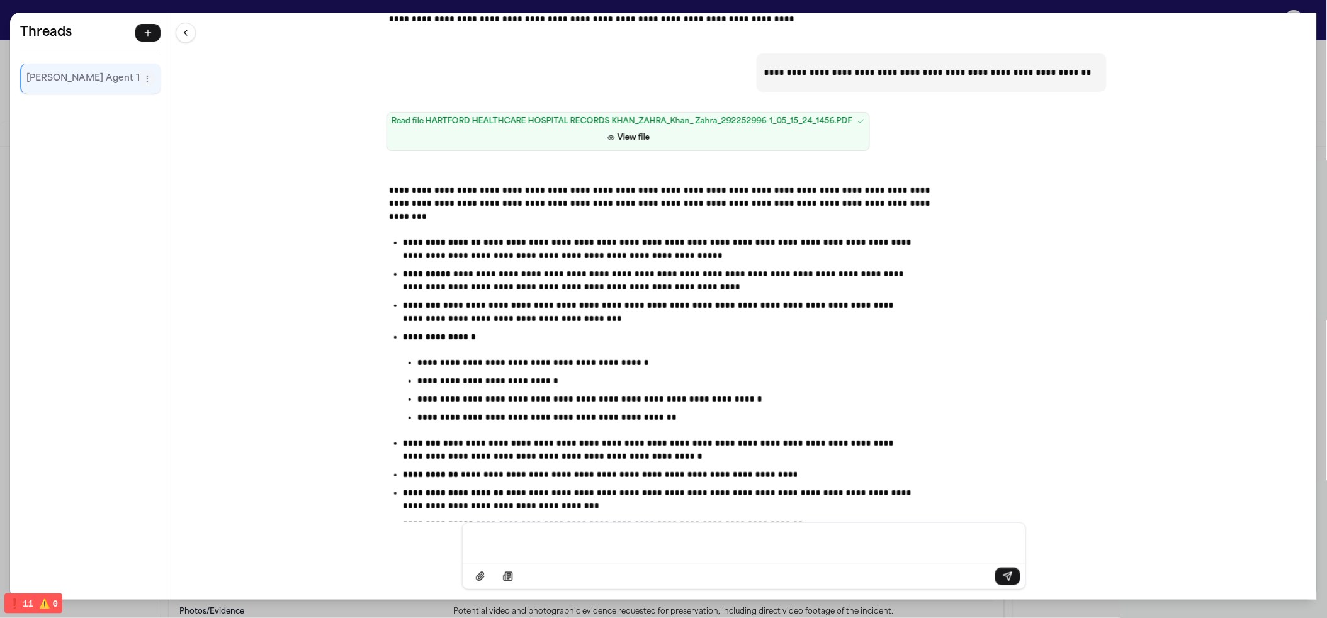
click at [399, 10] on div "**********" at bounding box center [663, 309] width 1327 height 618
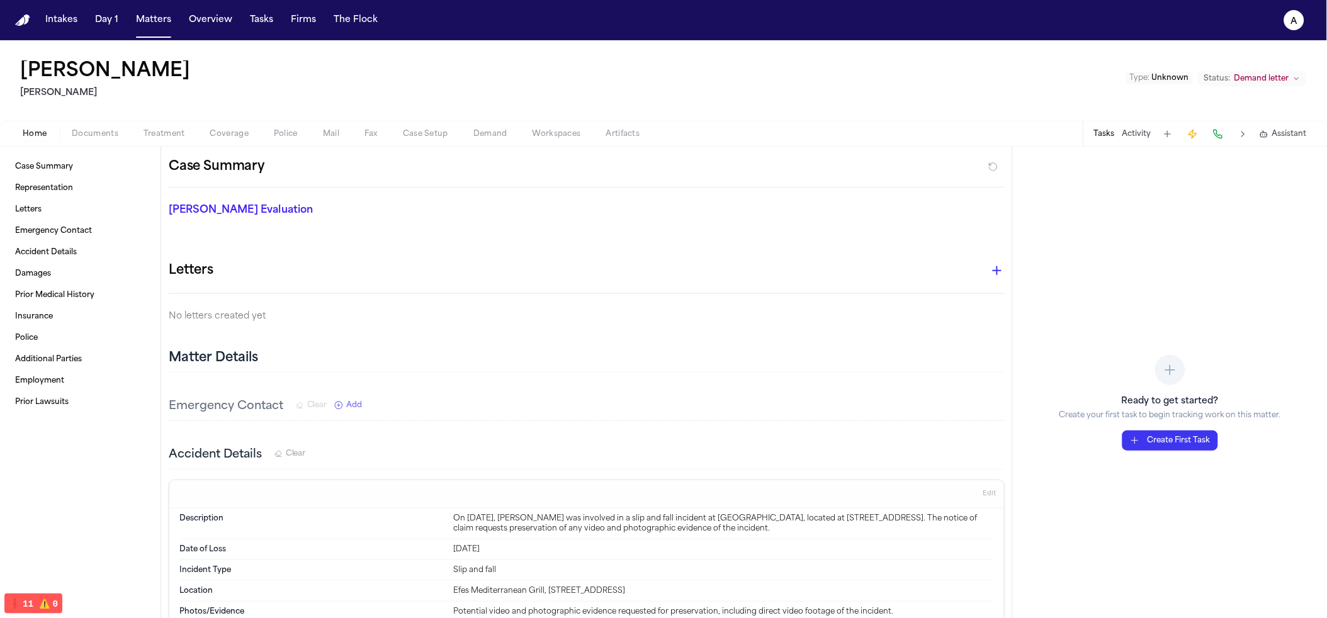
click at [498, 144] on div "Home Documents Treatment Coverage Police Mail Fax Case Setup Demand Workspaces …" at bounding box center [663, 133] width 1327 height 25
click at [497, 141] on div "Home Documents Treatment Coverage Police Mail Fax Case Setup Demand Workspaces …" at bounding box center [663, 133] width 1327 height 25
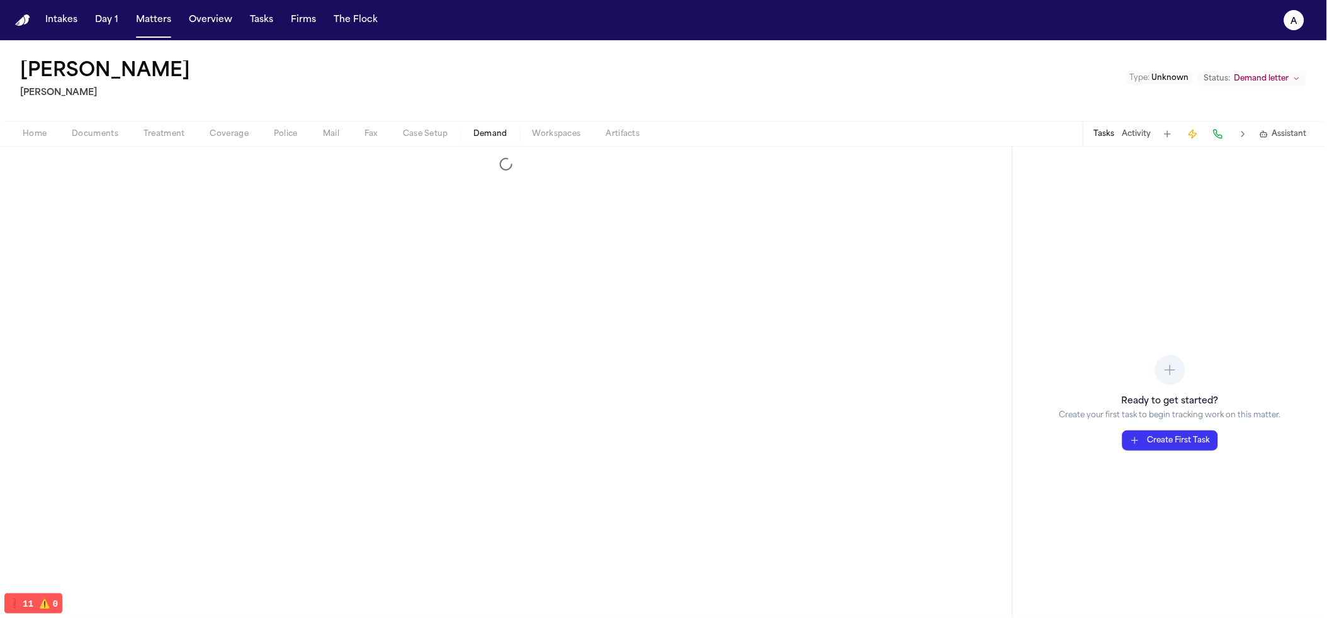
click at [488, 130] on span "Demand" at bounding box center [490, 134] width 34 height 10
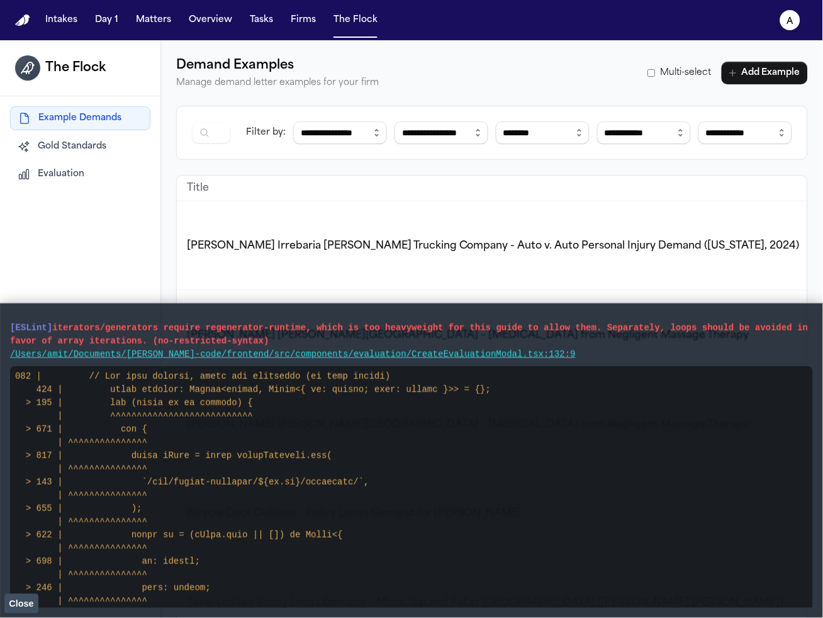
click at [18, 611] on button "Close" at bounding box center [21, 603] width 34 height 19
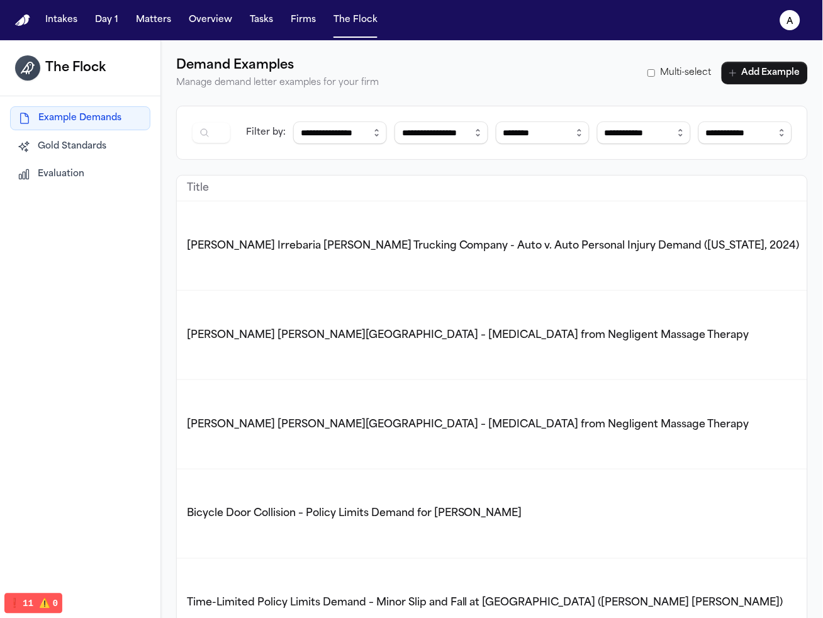
click at [60, 179] on span "Evaluation" at bounding box center [61, 174] width 47 height 13
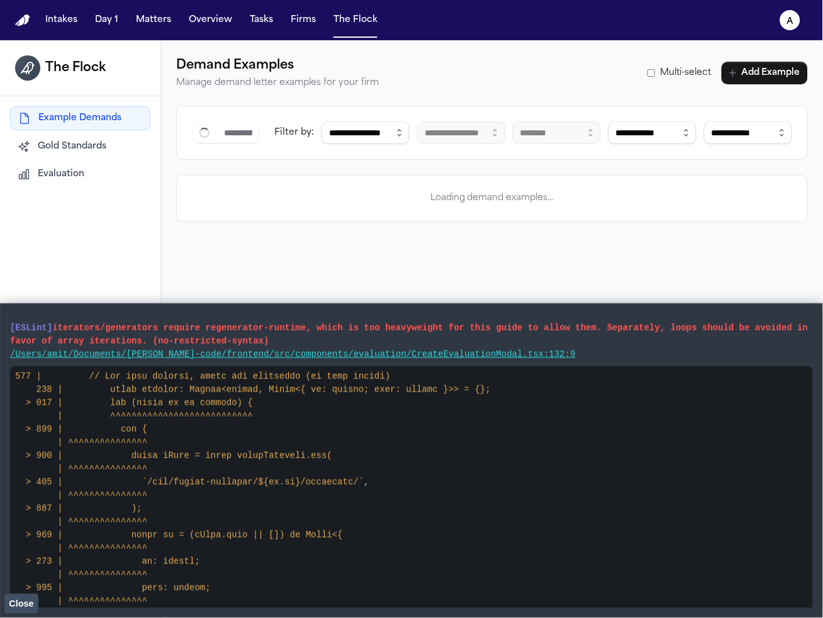
click at [17, 600] on span "Close" at bounding box center [21, 604] width 25 height 10
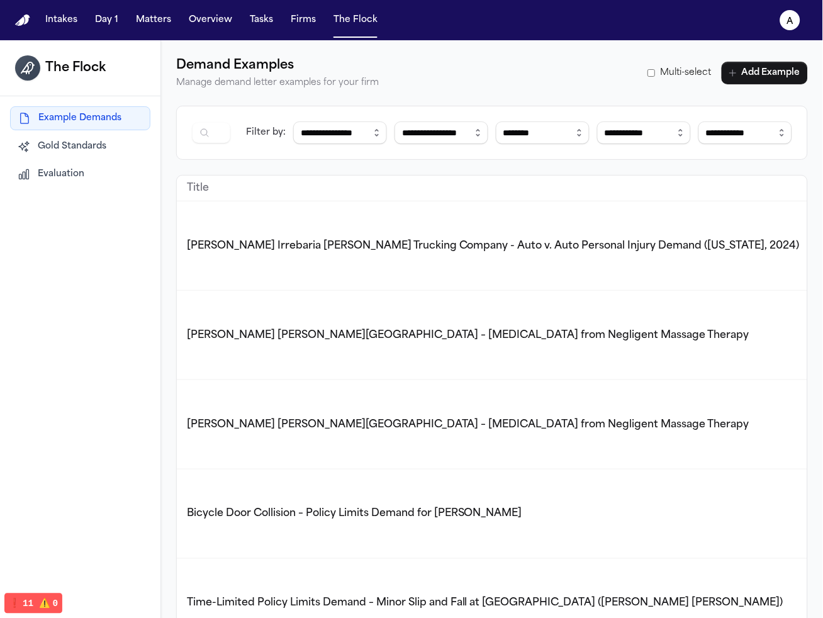
click at [77, 166] on button "Evaluation" at bounding box center [80, 174] width 140 height 23
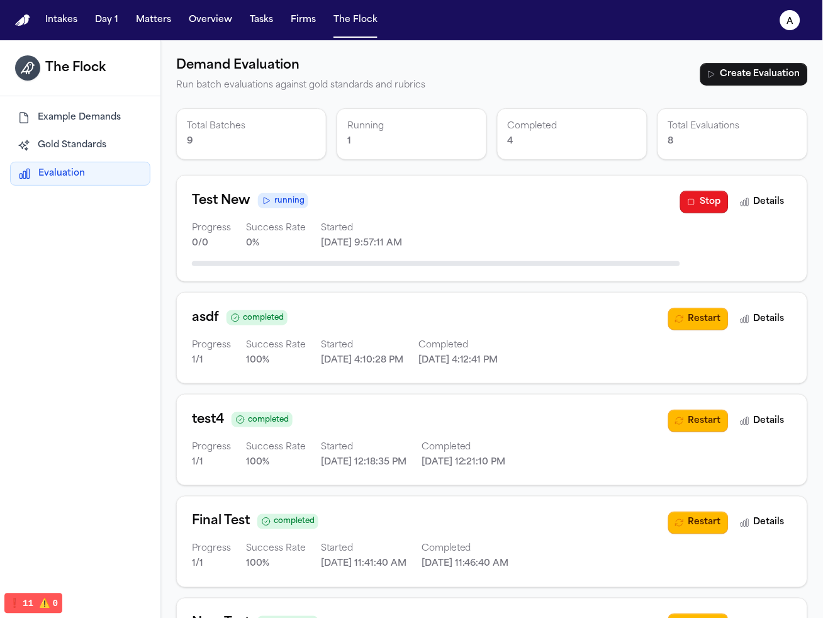
click at [699, 192] on button "Stop" at bounding box center [704, 202] width 48 height 23
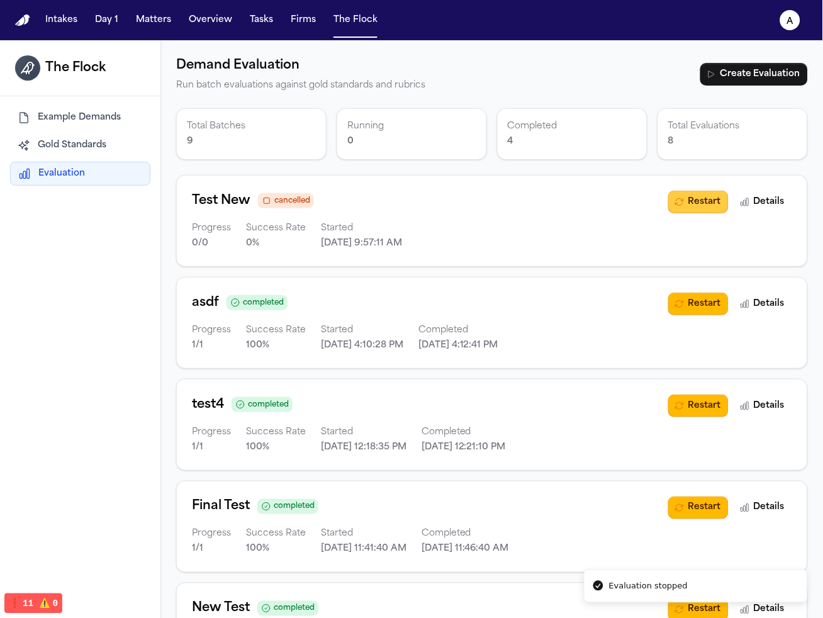
click at [690, 197] on button "Restart" at bounding box center [698, 202] width 60 height 23
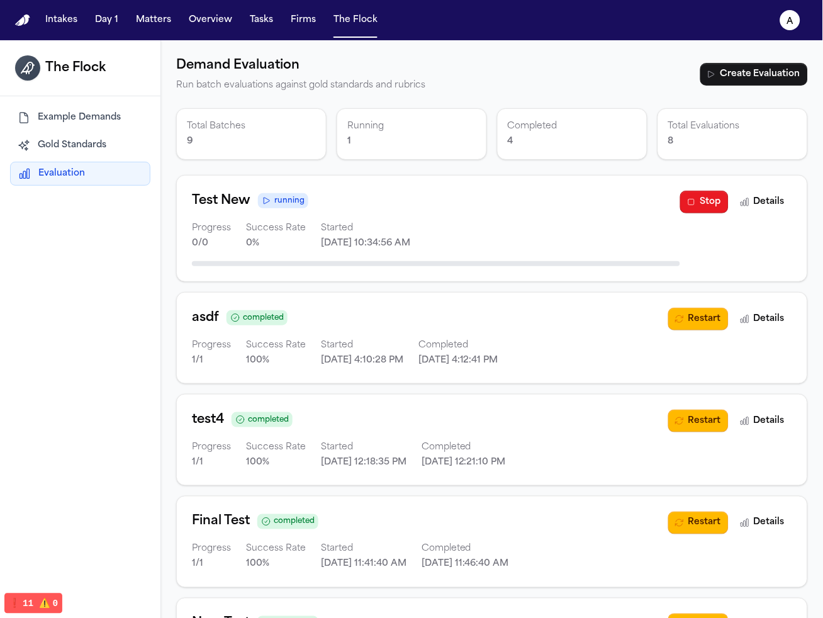
click at [684, 210] on button "Stop" at bounding box center [704, 202] width 48 height 23
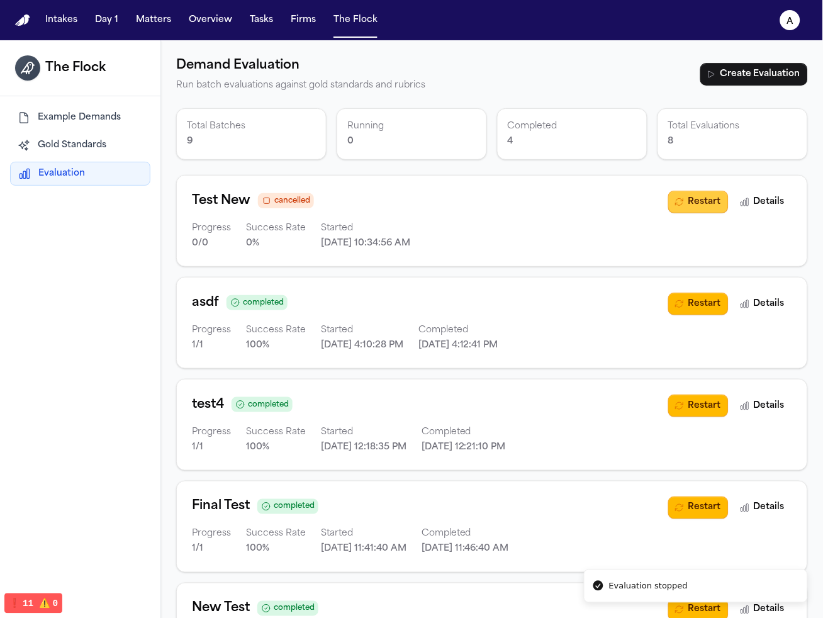
click at [683, 210] on div "Demand Evaluation Run batch evaluations against gold standards and rubrics Crea…" at bounding box center [492, 577] width 632 height 1045
click at [693, 195] on button "Restart" at bounding box center [698, 202] width 60 height 23
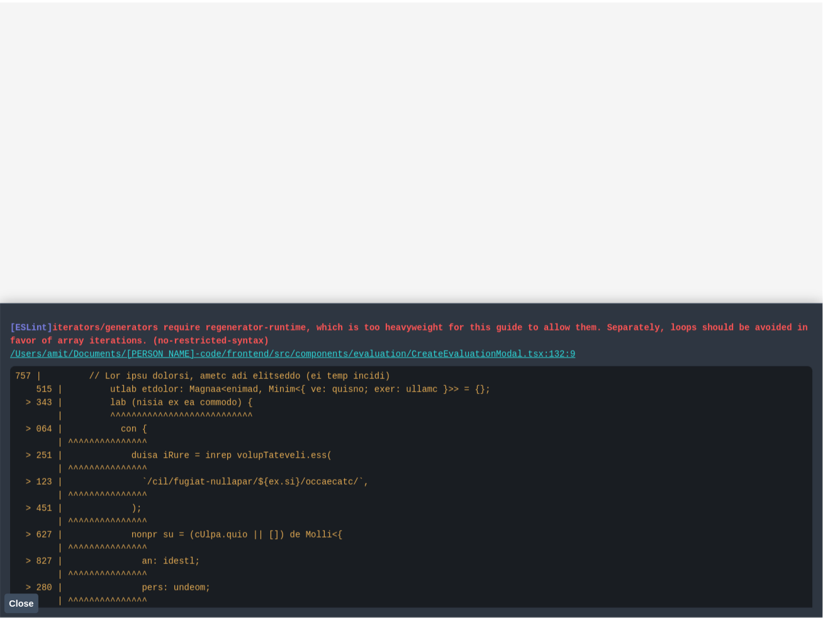
click at [14, 608] on span "Close" at bounding box center [21, 604] width 25 height 10
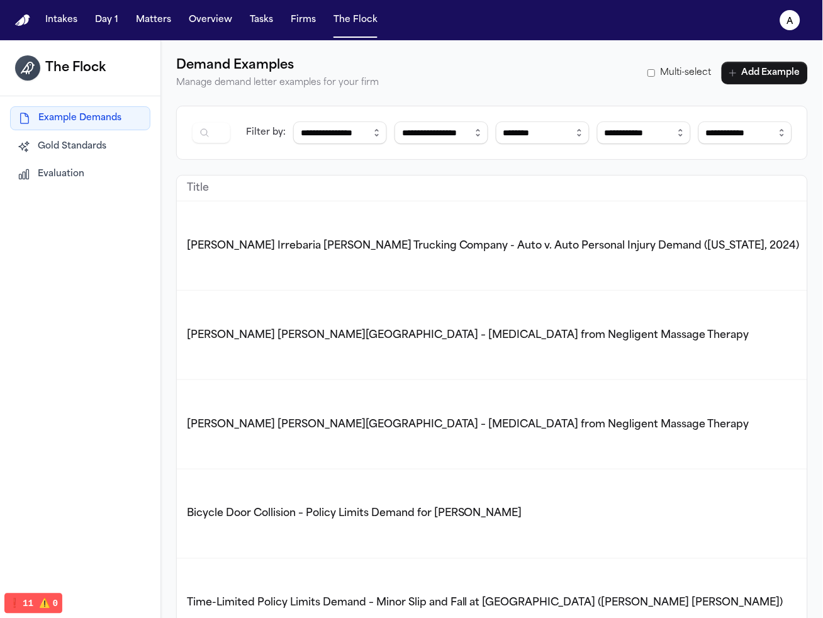
click at [92, 172] on button "Evaluation" at bounding box center [80, 174] width 140 height 23
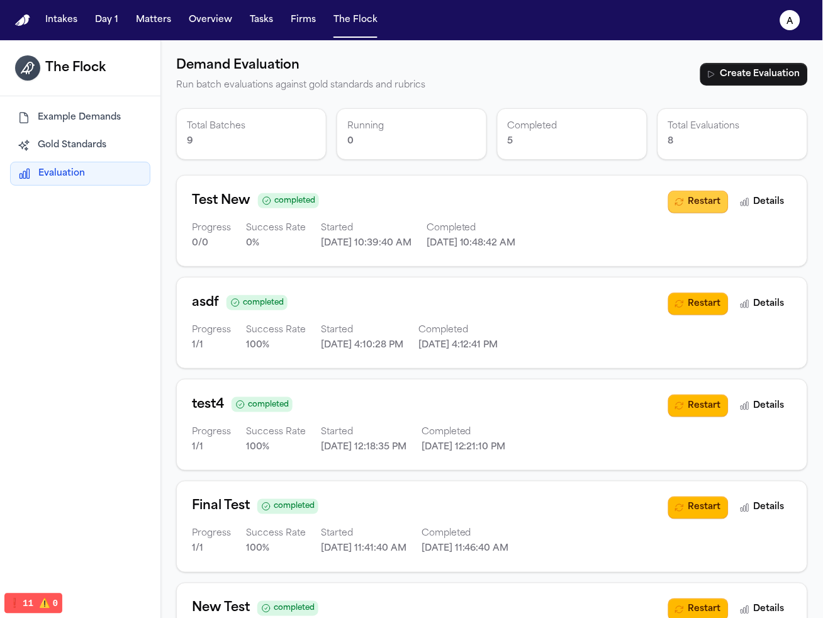
click at [688, 211] on button "Restart" at bounding box center [698, 202] width 60 height 23
click at [695, 208] on button "Restart" at bounding box center [698, 202] width 60 height 23
click at [685, 195] on button "Restart" at bounding box center [698, 202] width 60 height 23
click at [675, 200] on icon "button" at bounding box center [680, 202] width 10 height 10
click at [693, 202] on button "Restart" at bounding box center [698, 202] width 60 height 23
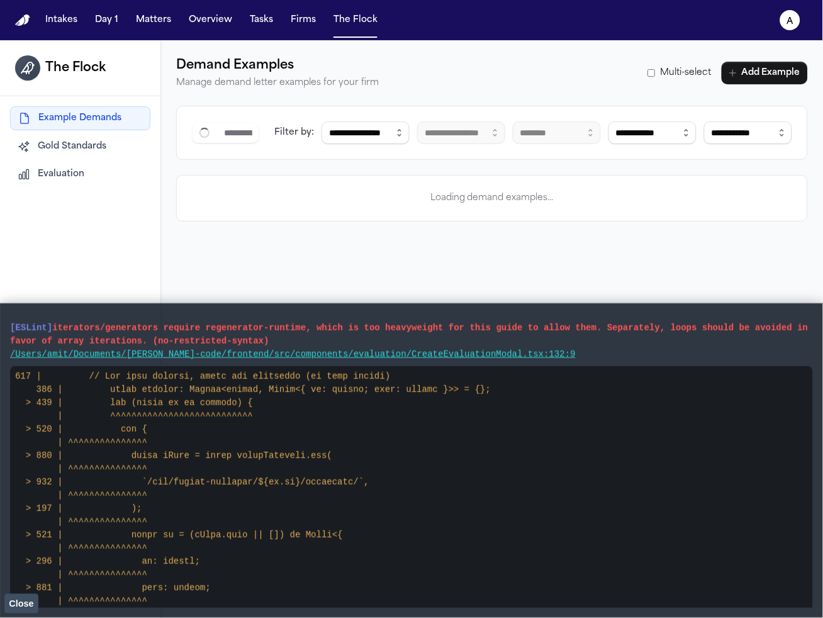
click at [18, 599] on span "Close" at bounding box center [21, 604] width 25 height 10
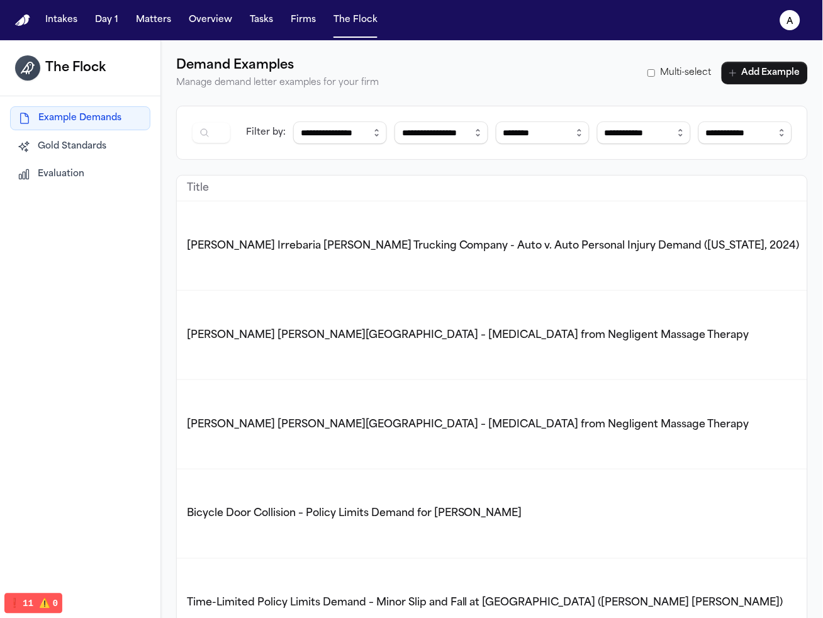
click at [57, 171] on span "Evaluation" at bounding box center [61, 174] width 47 height 13
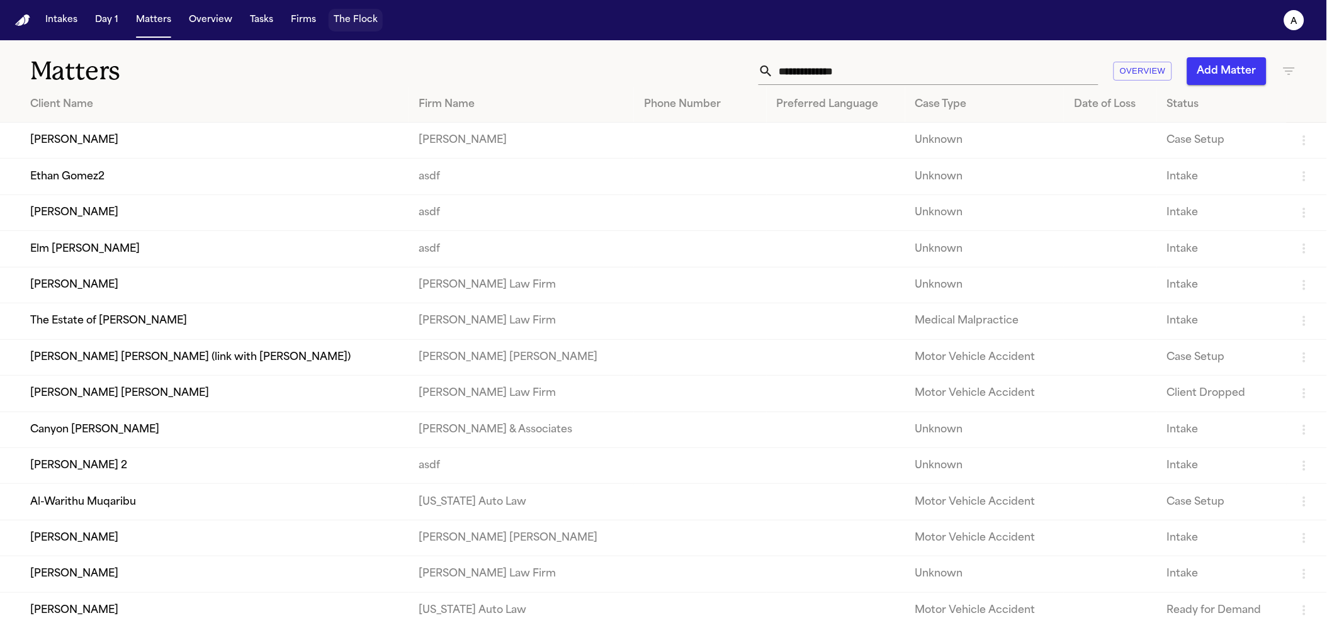
click at [352, 23] on button "The Flock" at bounding box center [356, 20] width 54 height 23
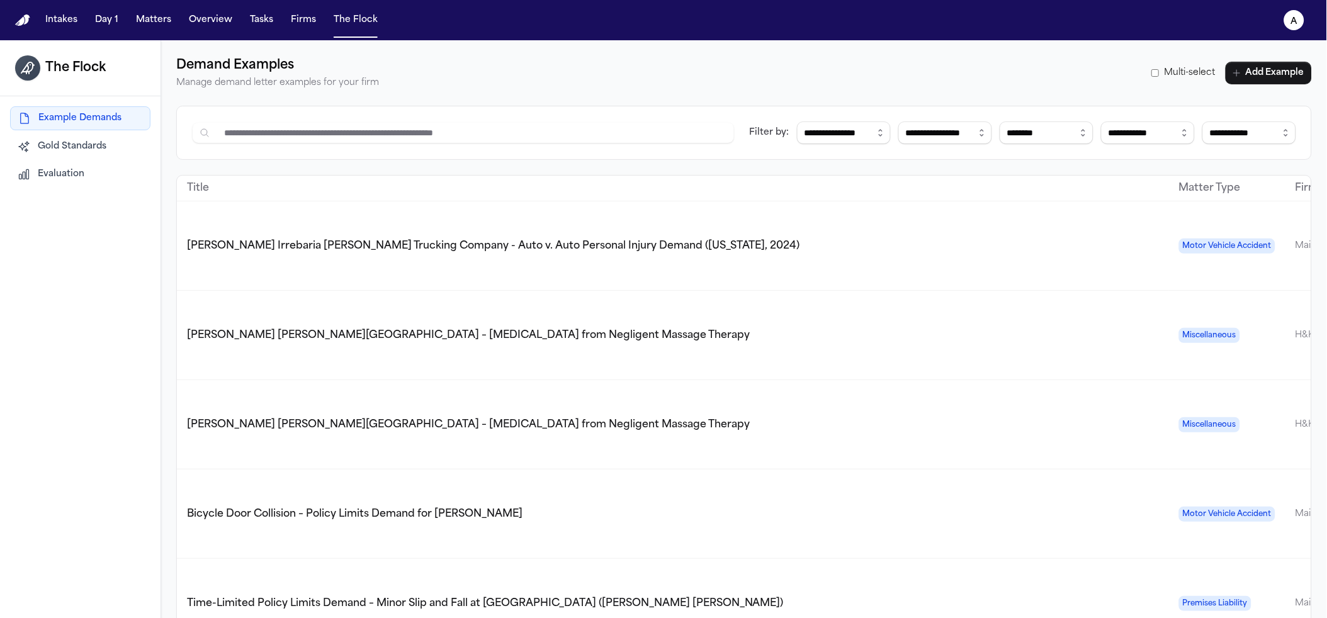
click at [89, 185] on button "Evaluation" at bounding box center [80, 174] width 140 height 23
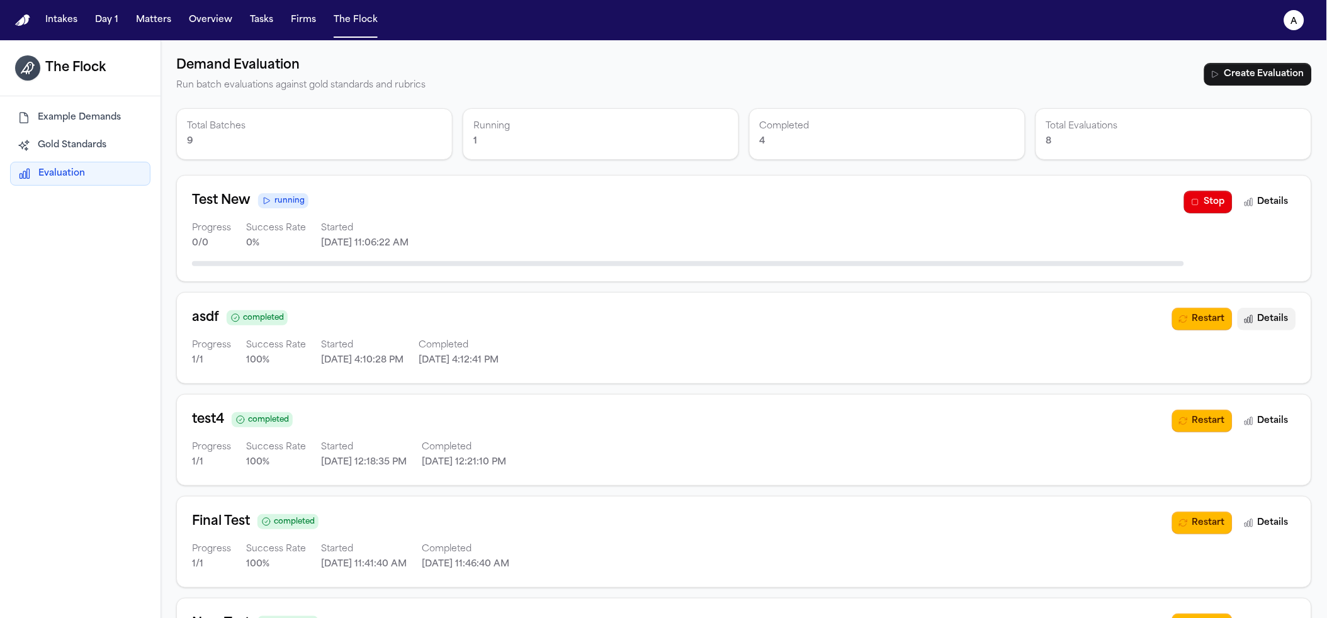
click at [1237, 313] on button "Details" at bounding box center [1266, 319] width 59 height 23
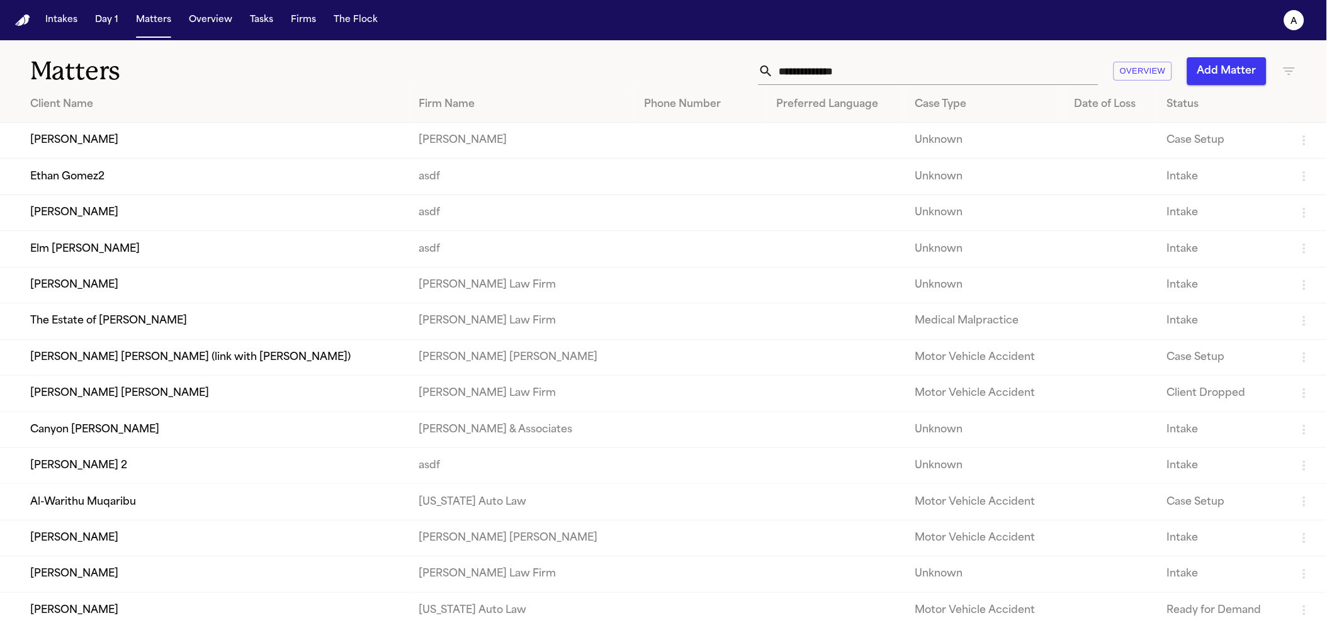
click at [893, 79] on input "text" at bounding box center [935, 71] width 325 height 28
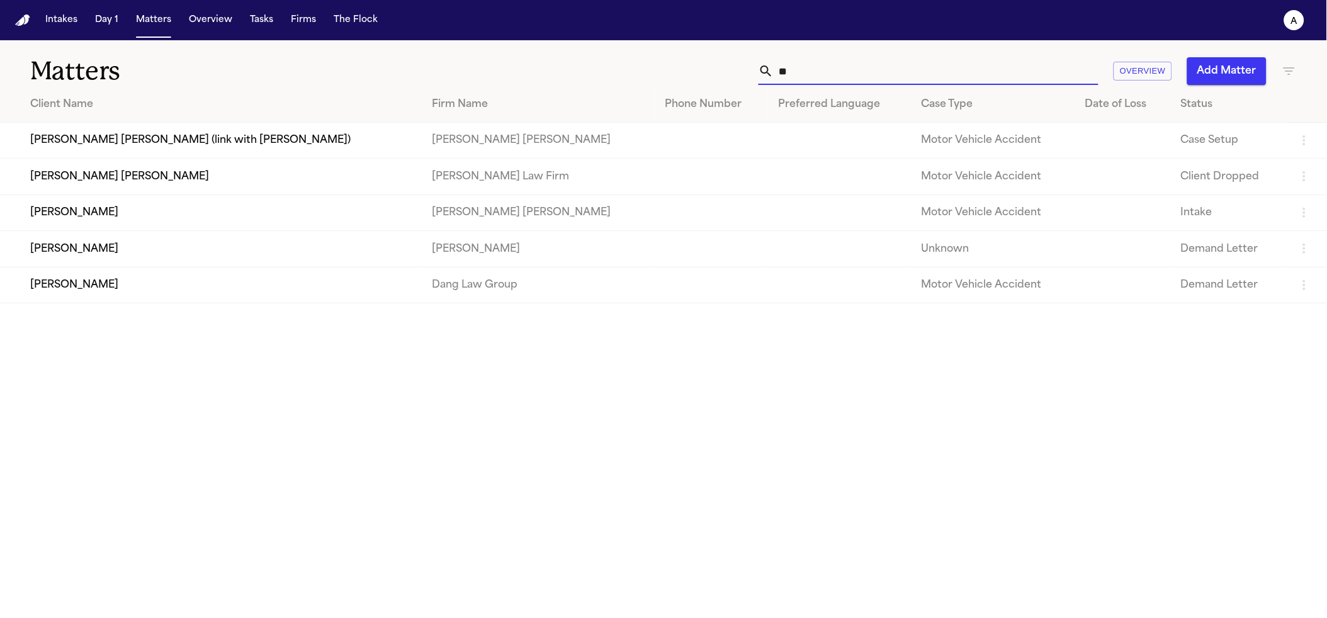
type input "**"
click at [160, 266] on td "Zahra Khan" at bounding box center [211, 249] width 422 height 36
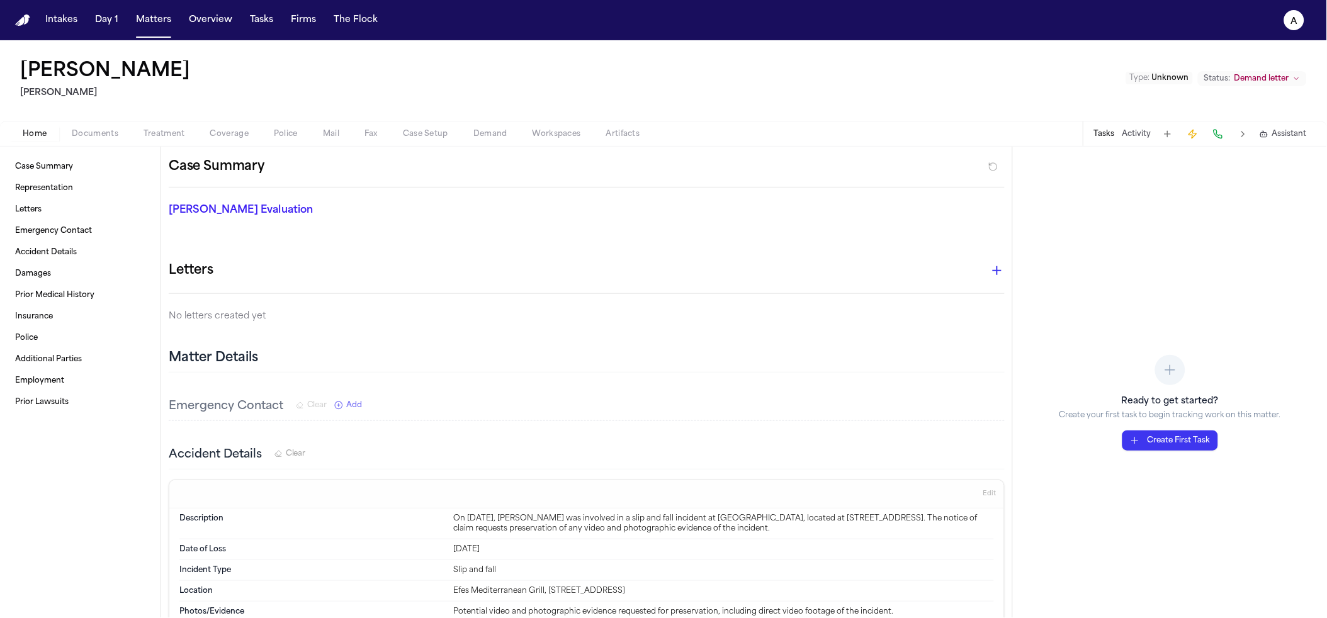
click at [1273, 135] on span "Assistant" at bounding box center [1289, 134] width 35 height 10
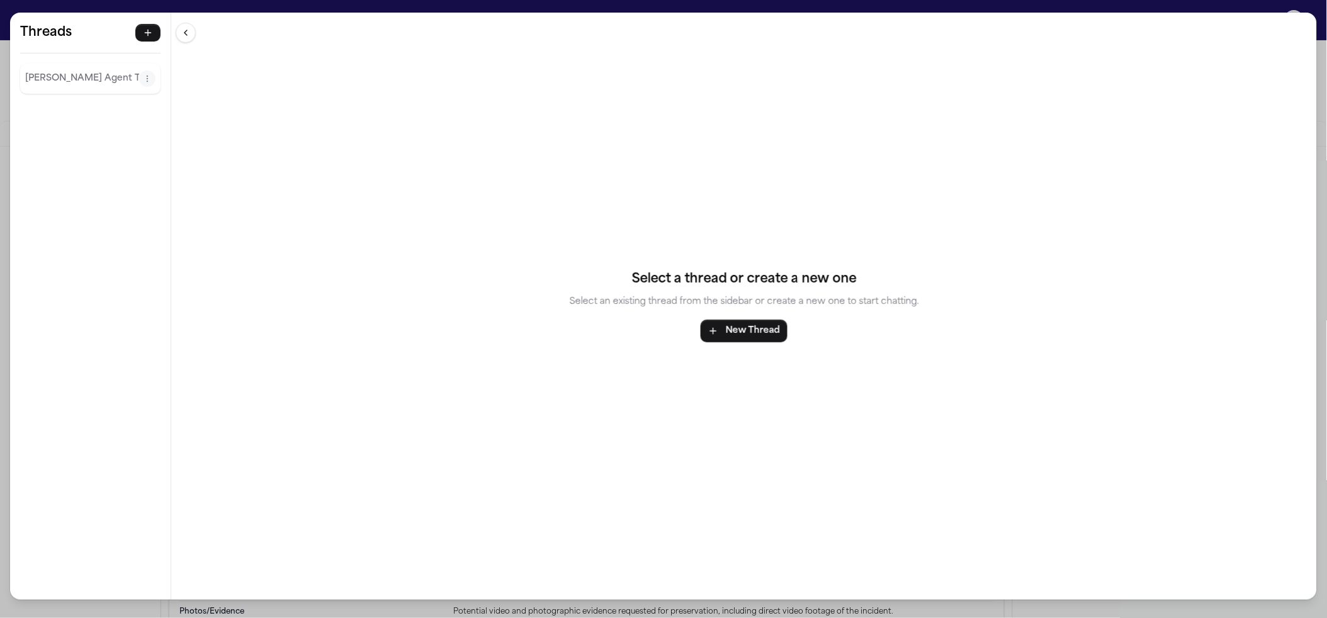
click at [74, 98] on div "Threads Finch Agent Thread" at bounding box center [90, 60] width 160 height 94
click at [85, 79] on p "Finch Agent Thread" at bounding box center [82, 78] width 114 height 15
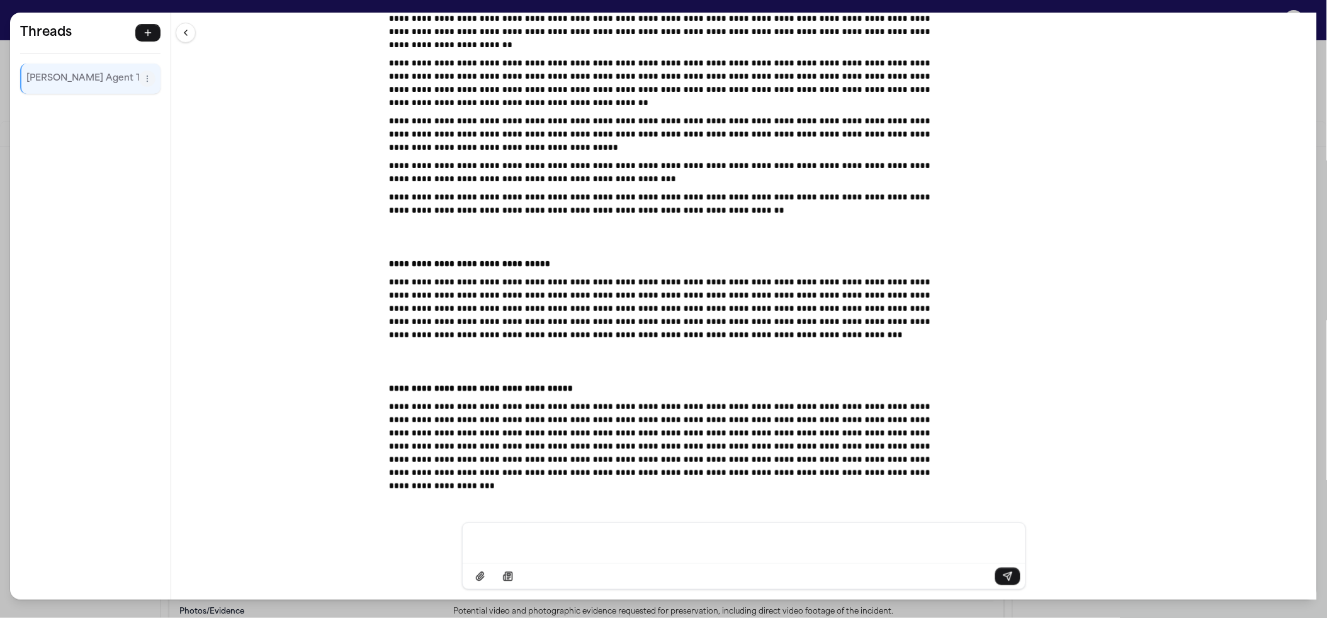
scroll to position [21955, 0]
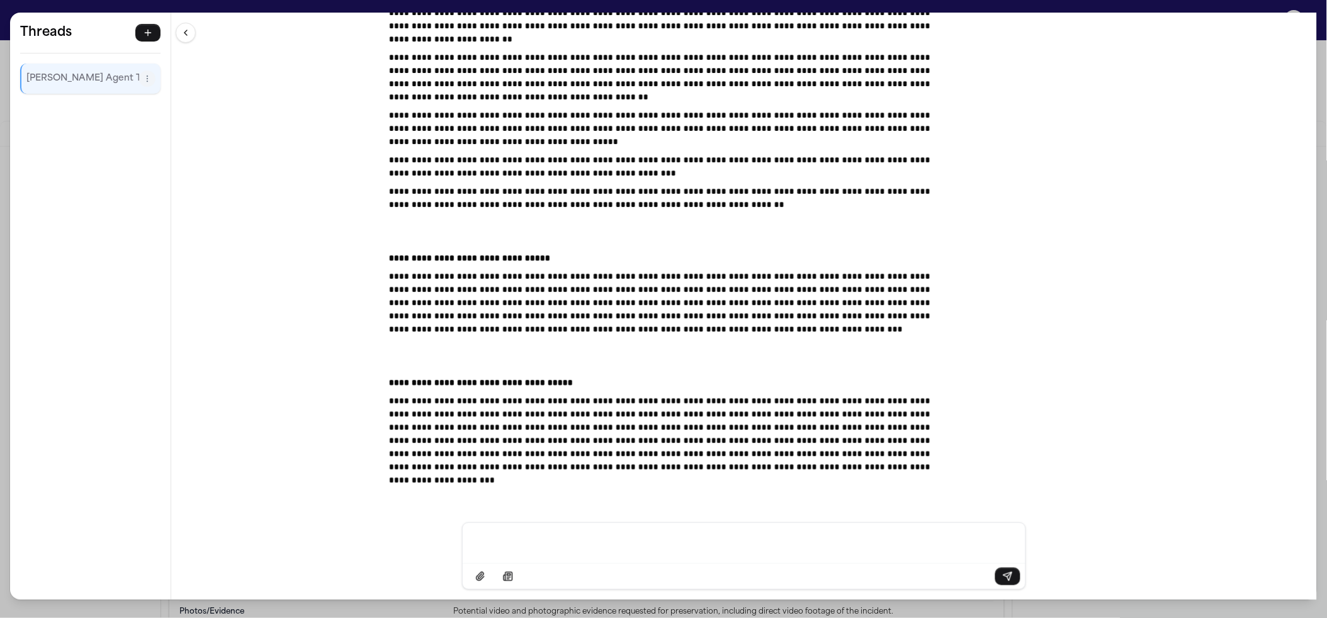
click at [513, 8] on div "**********" at bounding box center [663, 309] width 1327 height 618
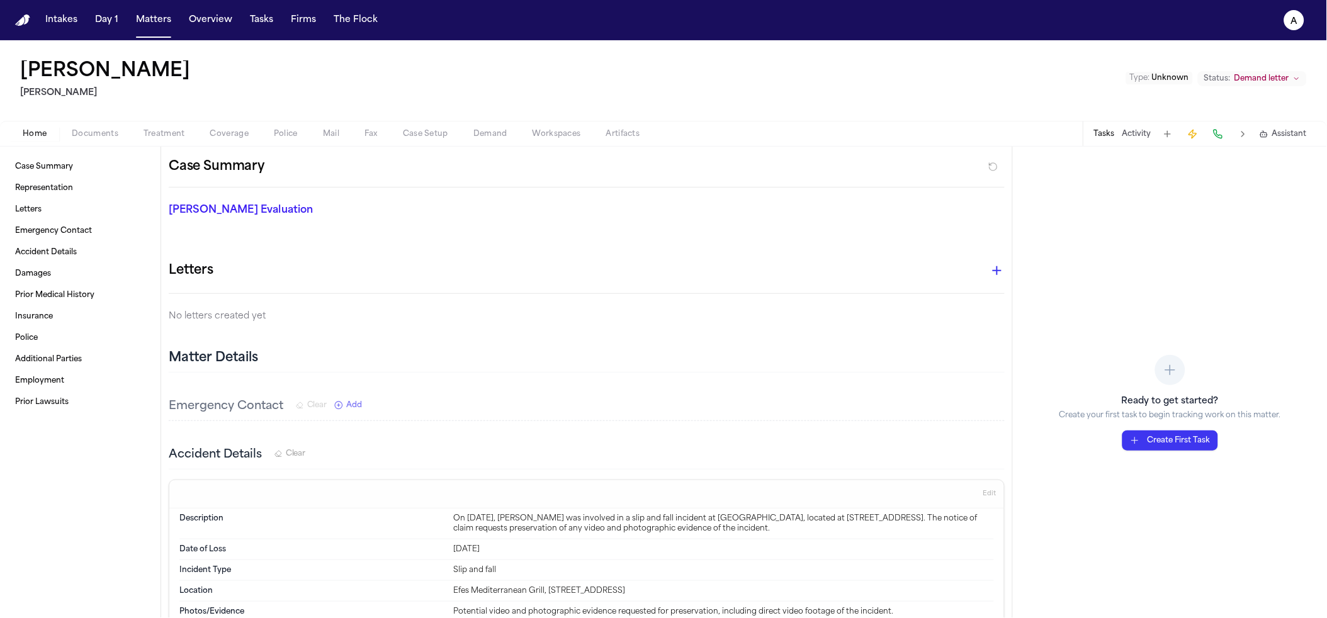
click at [497, 135] on span "Demand" at bounding box center [490, 134] width 34 height 10
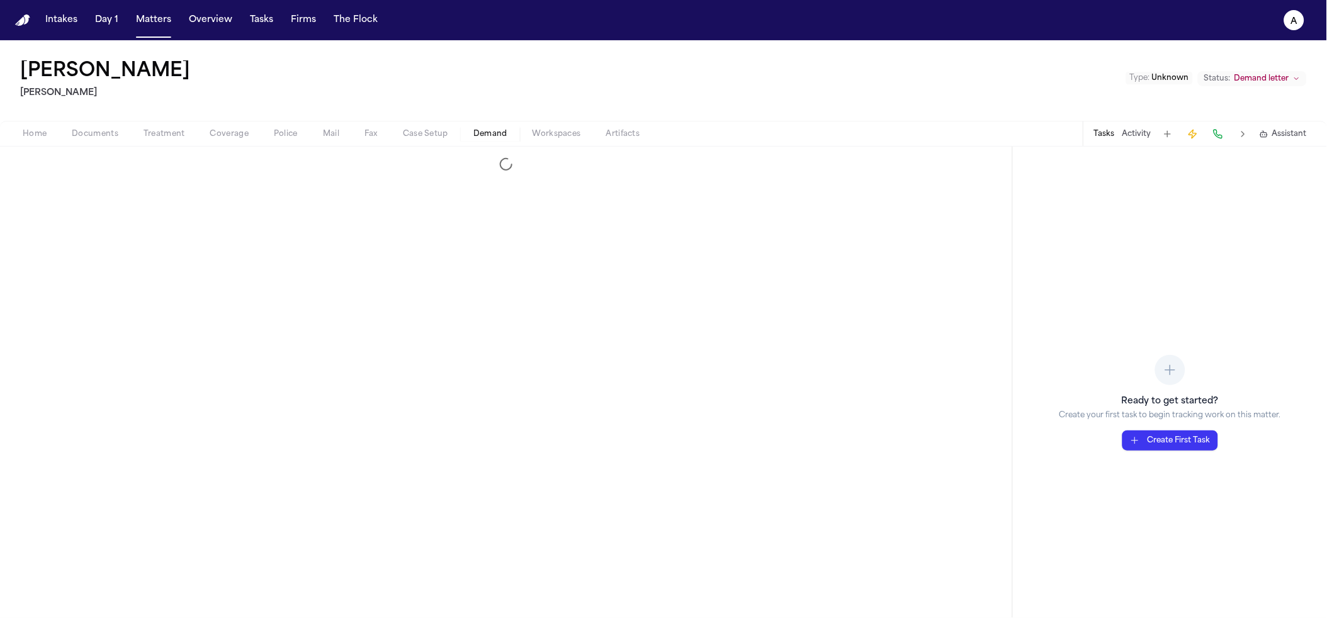
select select "**********"
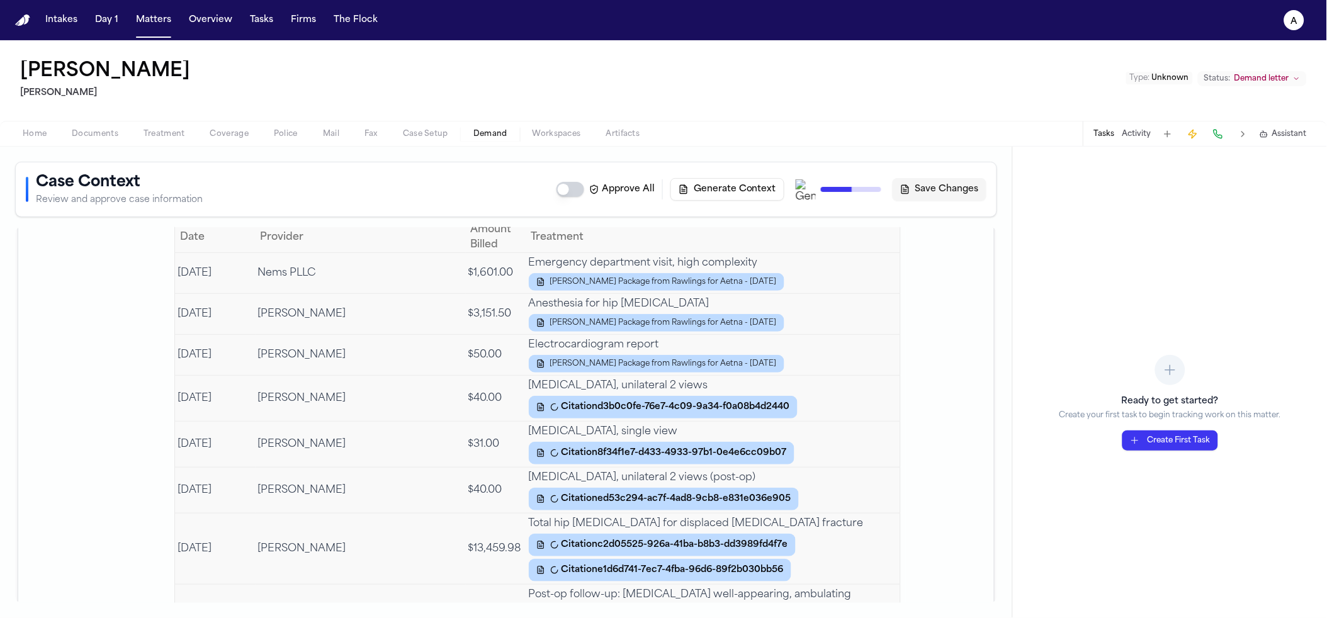
scroll to position [2011, 0]
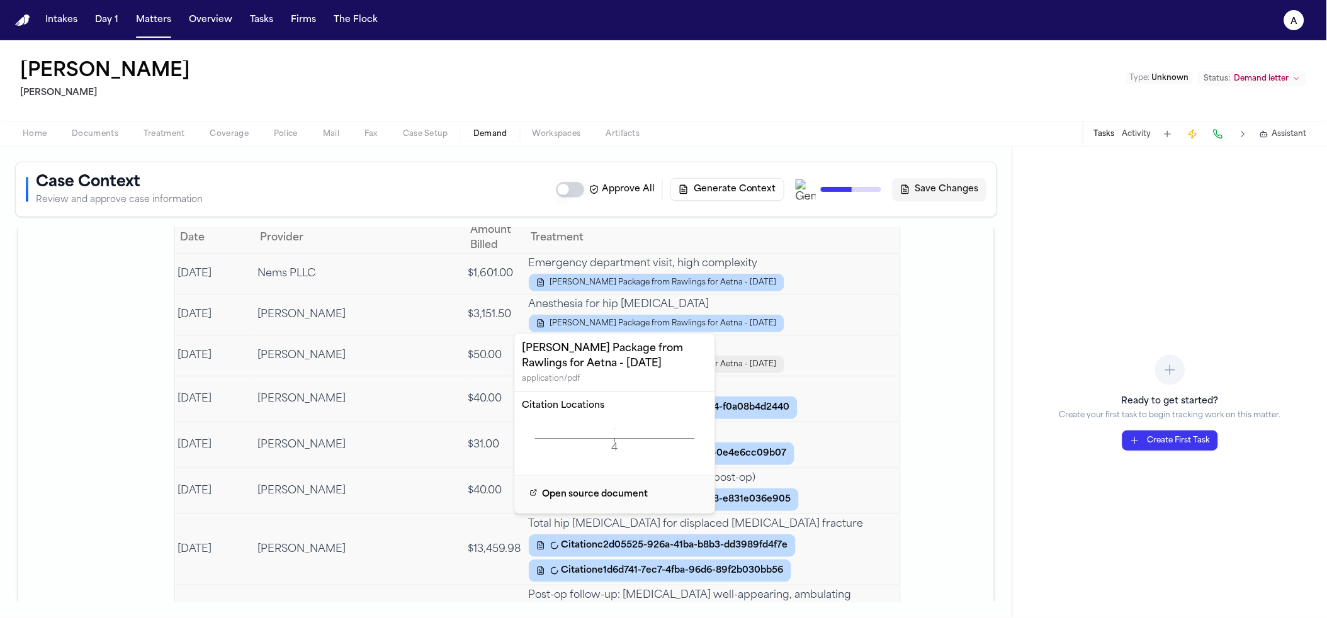
click at [724, 359] on span "Z. Khan - Lien Package from Rawlings for Aetna - 1.14.24" at bounding box center [663, 364] width 227 height 10
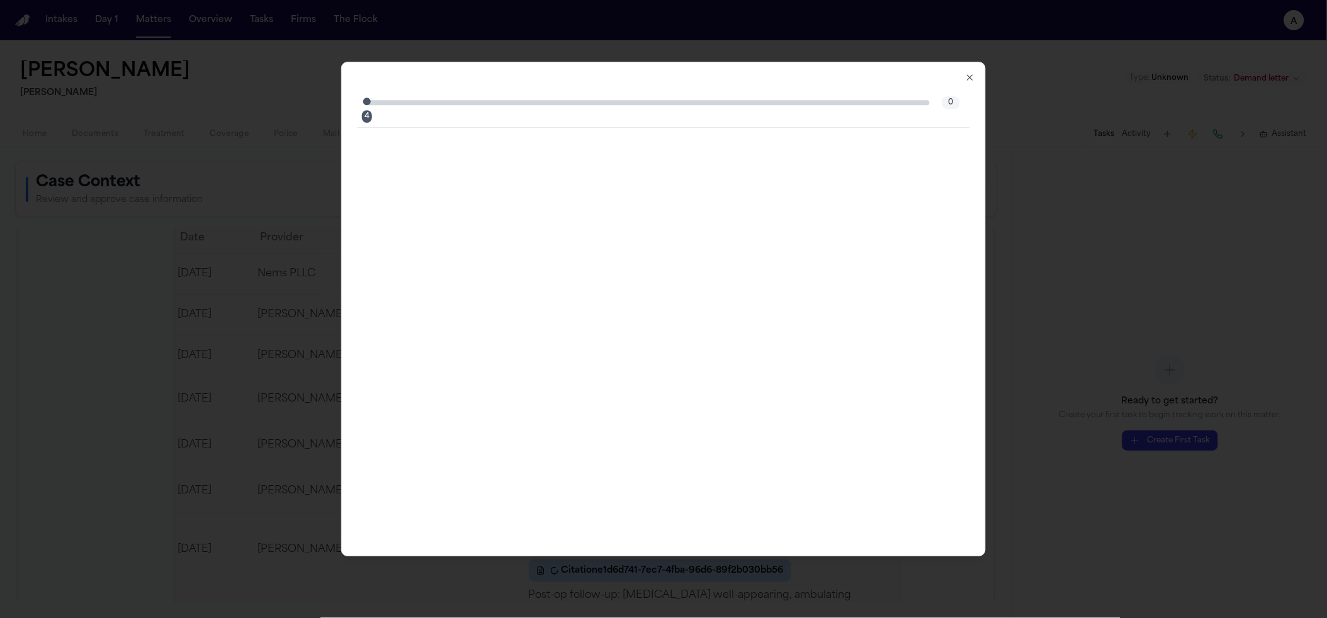
click at [825, 328] on div at bounding box center [663, 334] width 613 height 413
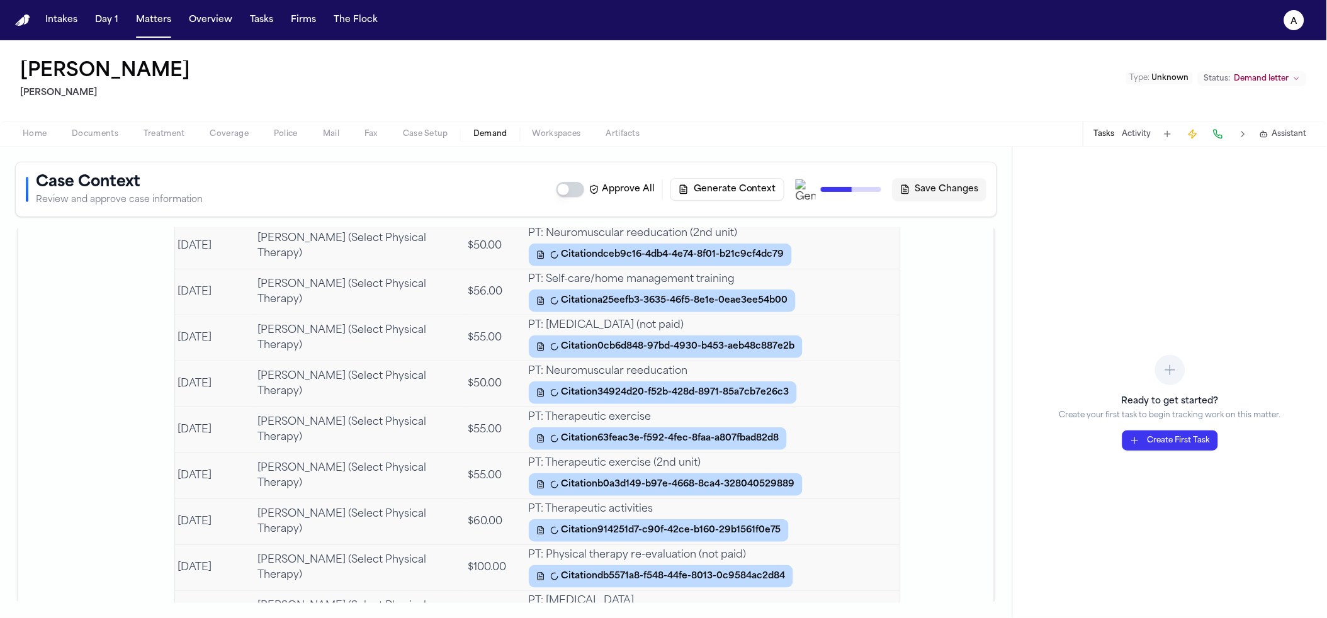
scroll to position [4823, 0]
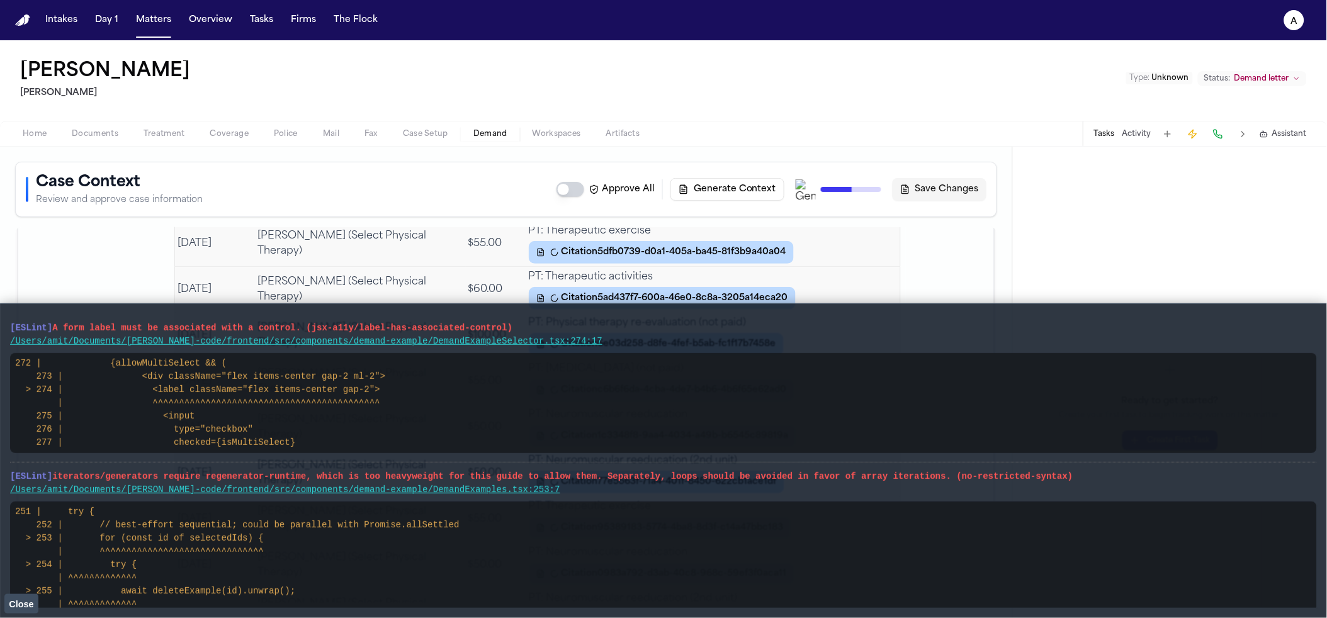
click at [23, 609] on button "Close" at bounding box center [21, 603] width 34 height 19
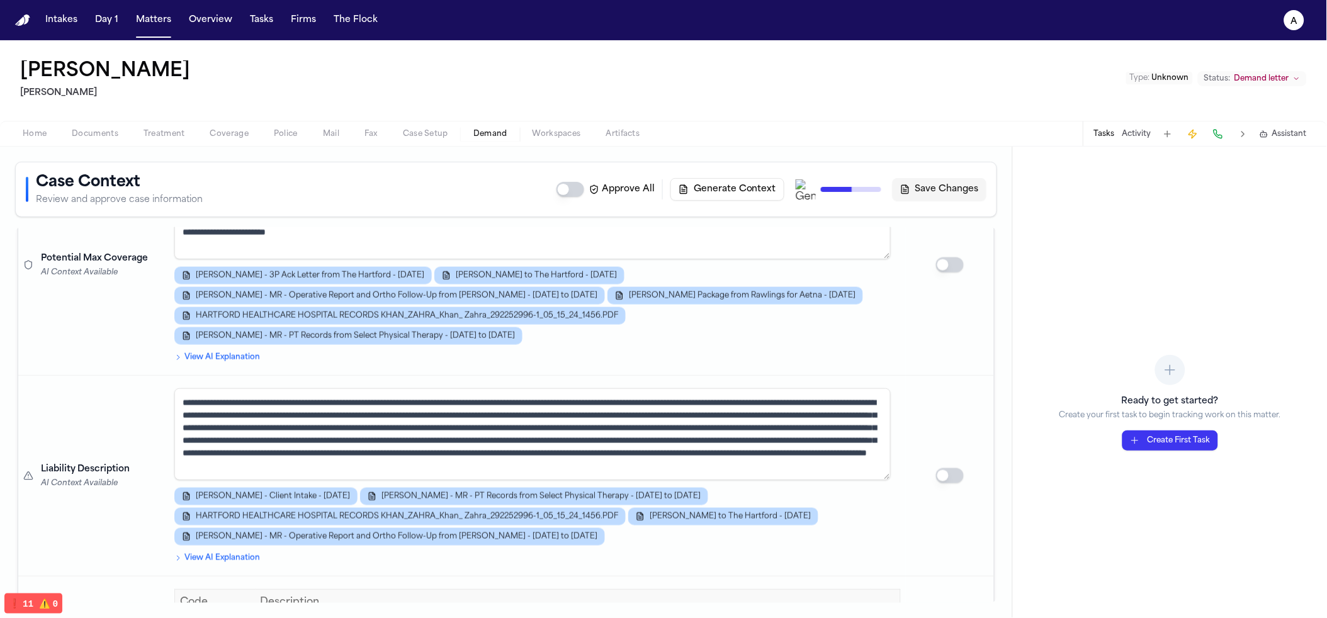
scroll to position [582, 0]
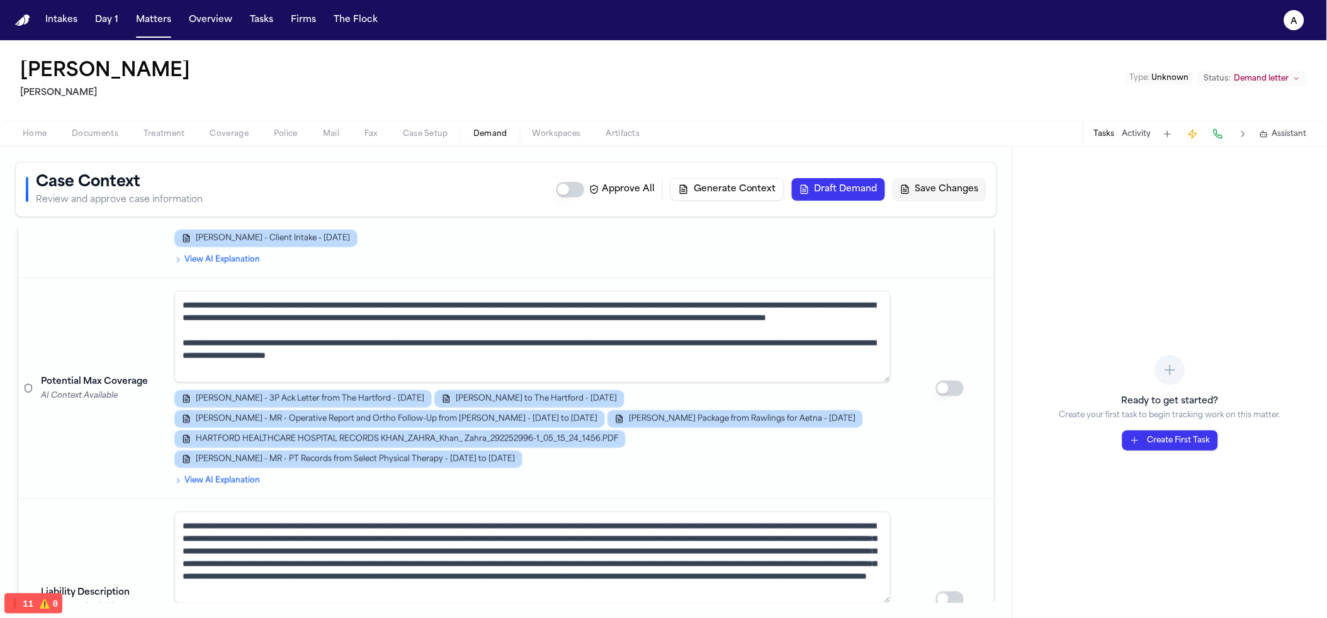
click at [369, 33] on nav "Intakes Day 1 Matters Overview Tasks Firms The Flock a" at bounding box center [663, 20] width 1327 height 40
click at [359, 21] on button "The Flock" at bounding box center [356, 20] width 54 height 23
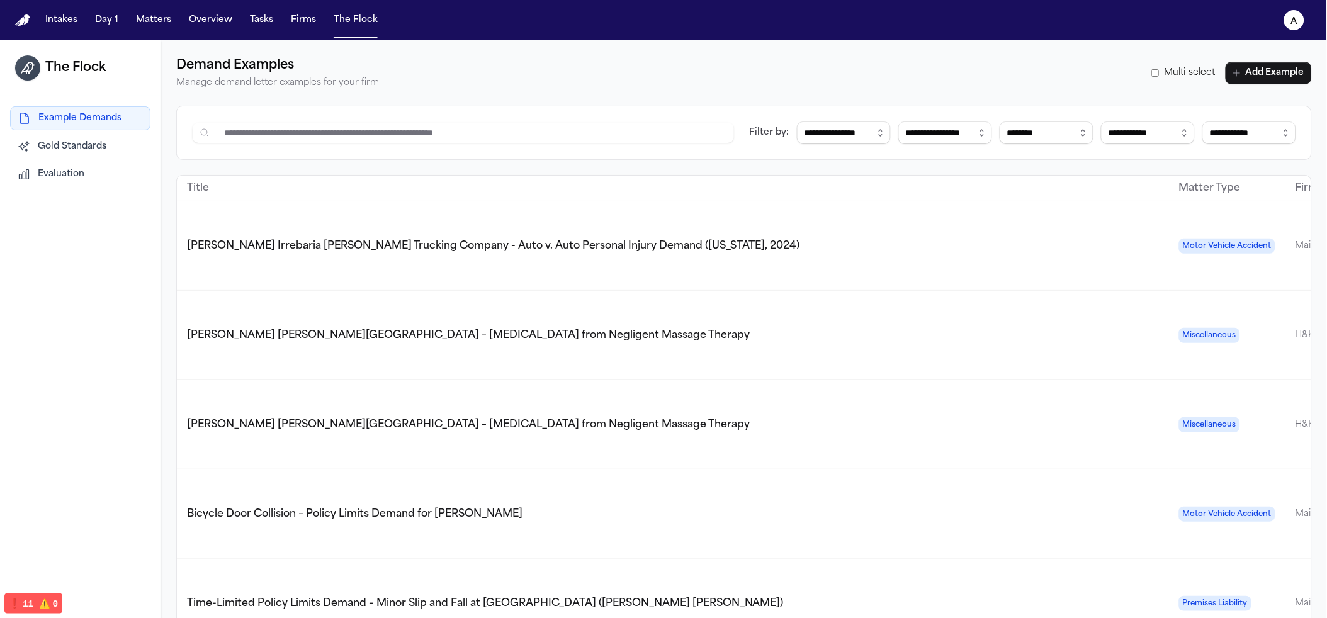
click at [104, 179] on button "Evaluation" at bounding box center [80, 174] width 140 height 23
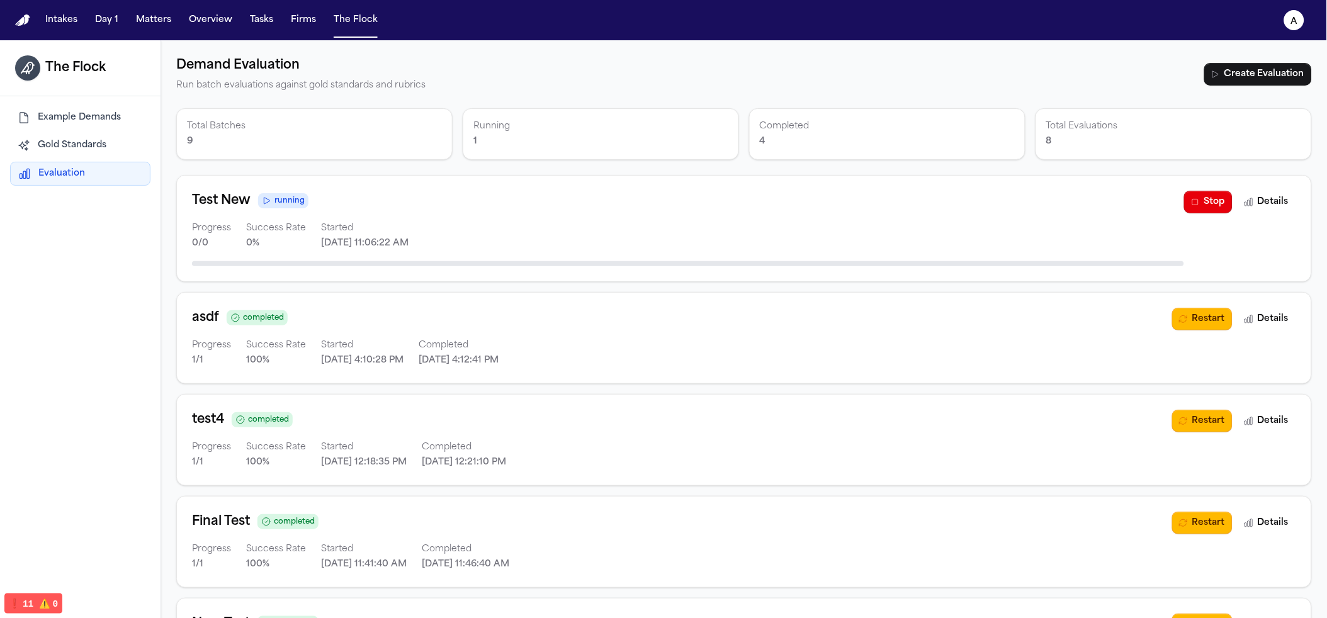
click at [678, 240] on div "Progress 0 / 0 Success Rate 0 % Started 8/25/2025, 11:06:22 AM" at bounding box center [688, 236] width 992 height 30
